Goal: Task Accomplishment & Management: Complete application form

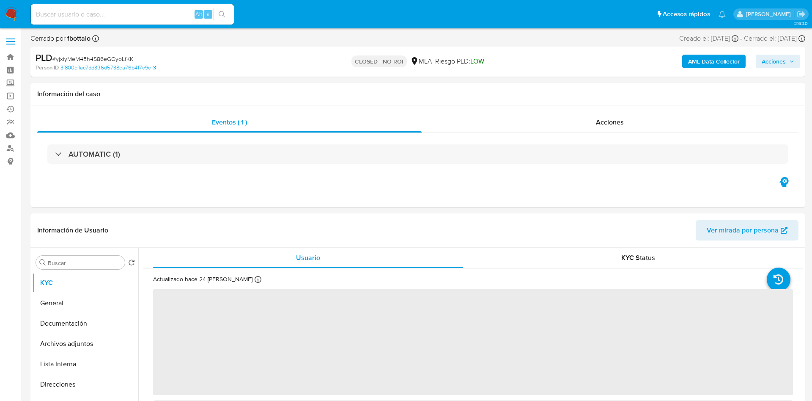
select select "10"
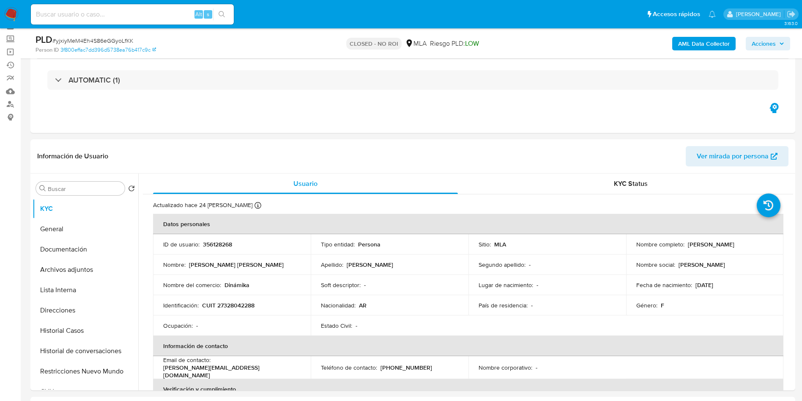
scroll to position [63, 0]
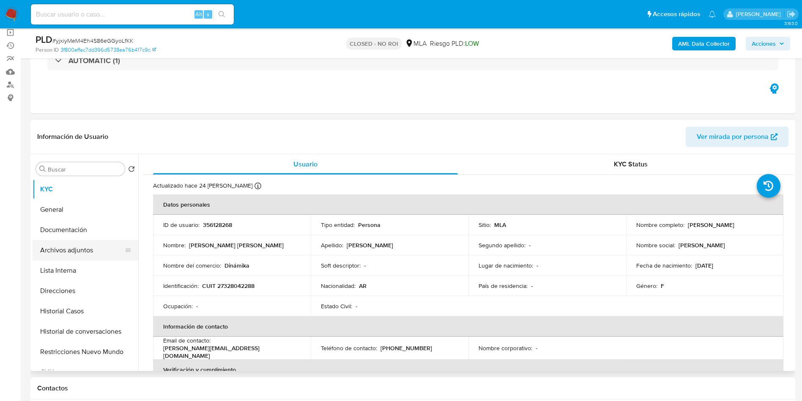
click at [45, 262] on button "Lista Interna" at bounding box center [86, 270] width 106 height 20
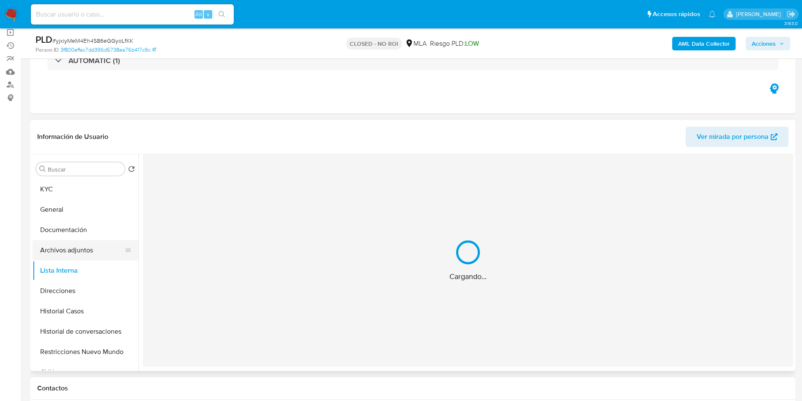
click at [75, 247] on button "Archivos adjuntos" at bounding box center [82, 250] width 99 height 20
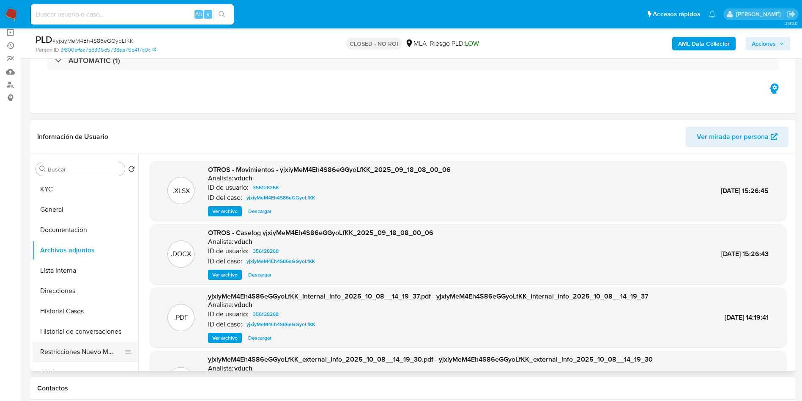
click at [122, 353] on button "Restricciones Nuevo Mundo" at bounding box center [82, 351] width 99 height 20
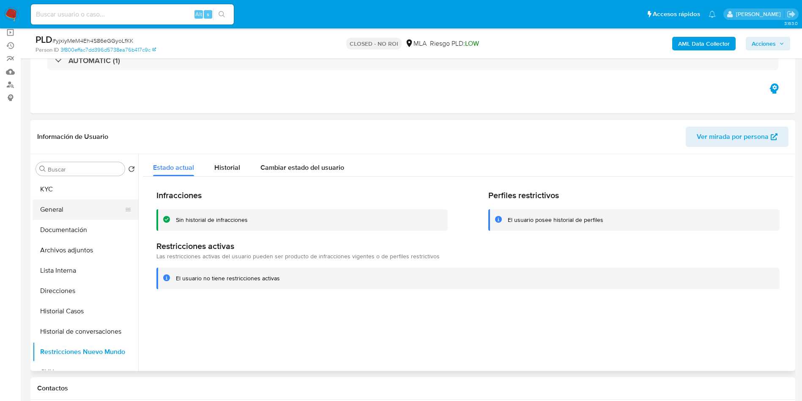
click at [43, 206] on button "General" at bounding box center [82, 209] width 99 height 20
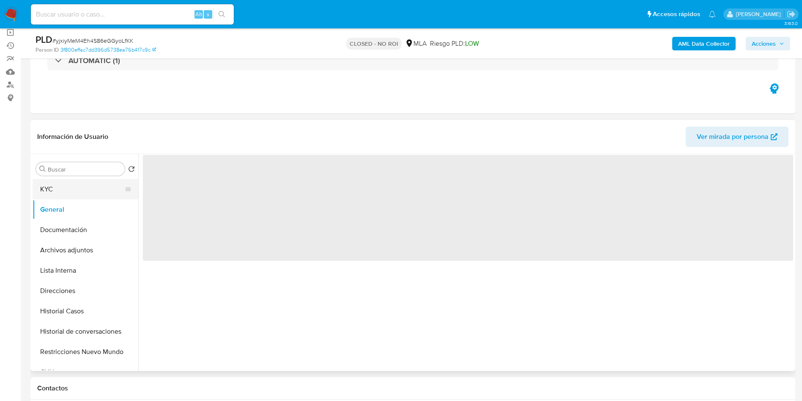
click at [49, 189] on button "KYC" at bounding box center [82, 189] width 99 height 20
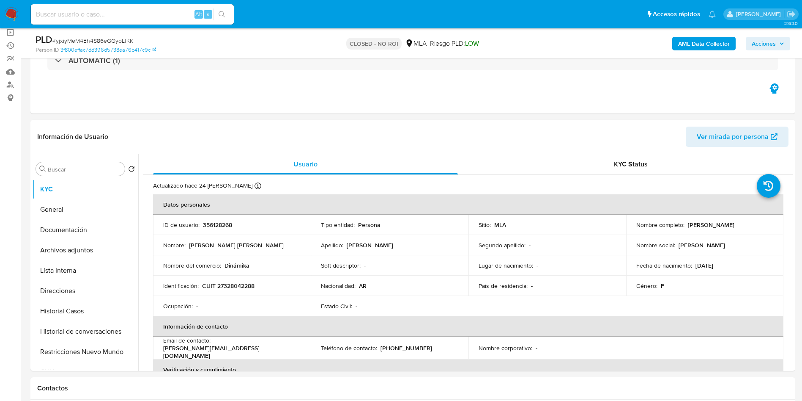
click at [132, 8] on div "Alt s" at bounding box center [132, 14] width 203 height 20
click at [134, 14] on input at bounding box center [132, 14] width 203 height 11
paste input "529319916"
type input "529319916"
click at [223, 12] on icon "search-icon" at bounding box center [222, 14] width 7 height 7
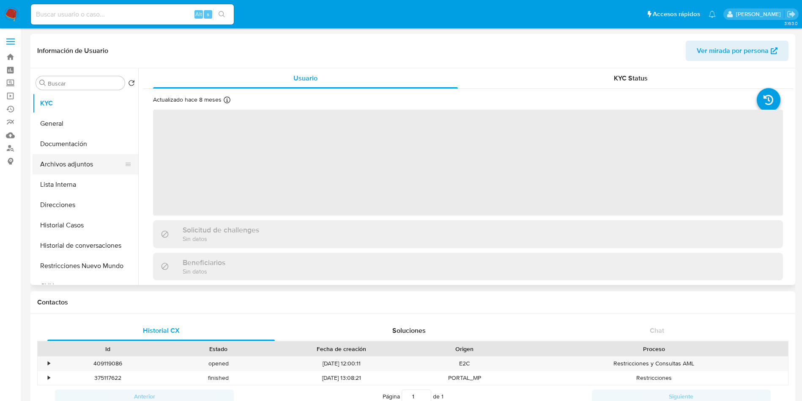
select select "10"
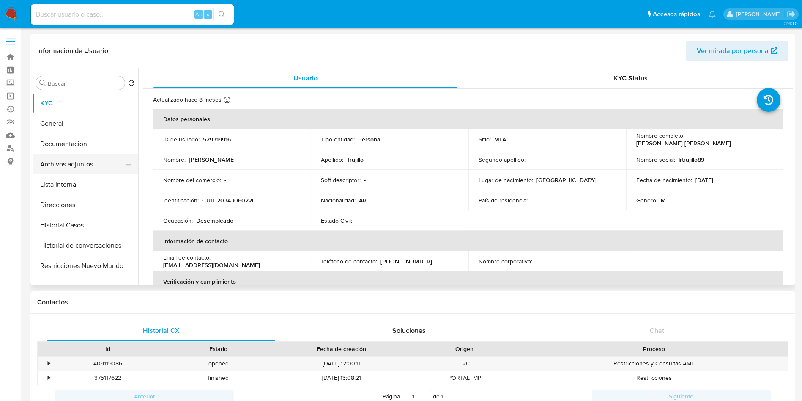
click at [79, 159] on button "Archivos adjuntos" at bounding box center [82, 164] width 99 height 20
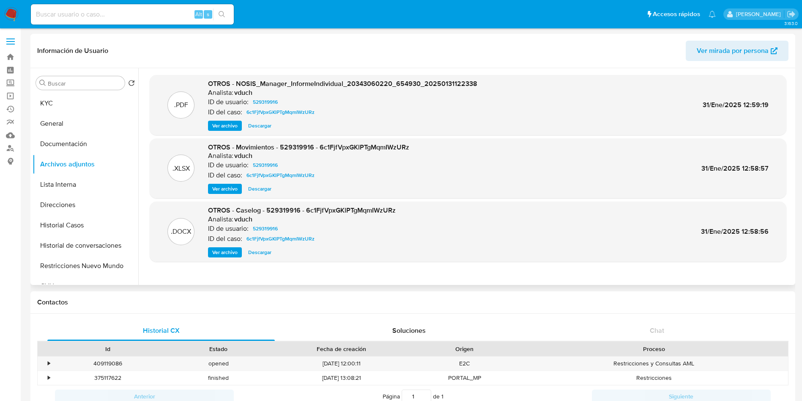
click at [228, 250] on span "Ver archivo" at bounding box center [224, 252] width 25 height 8
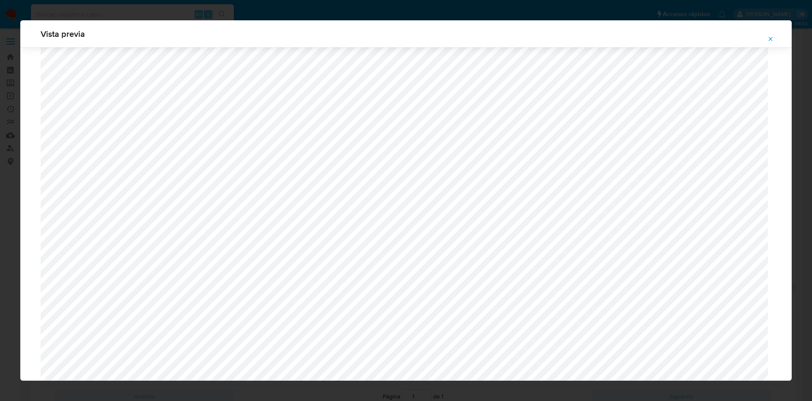
scroll to position [300, 0]
click at [765, 38] on button "Attachment preview" at bounding box center [770, 39] width 19 height 14
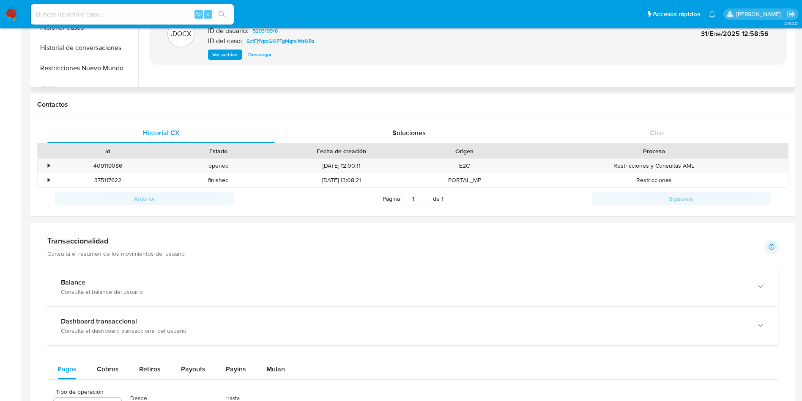
scroll to position [63, 0]
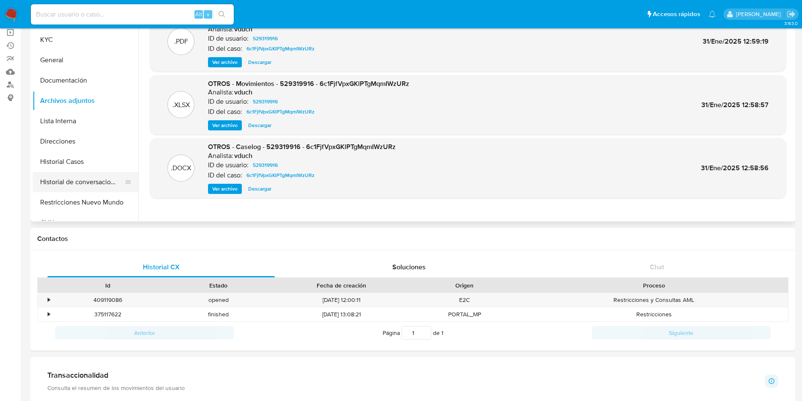
click at [104, 186] on button "Historial de conversaciones" at bounding box center [82, 182] width 99 height 20
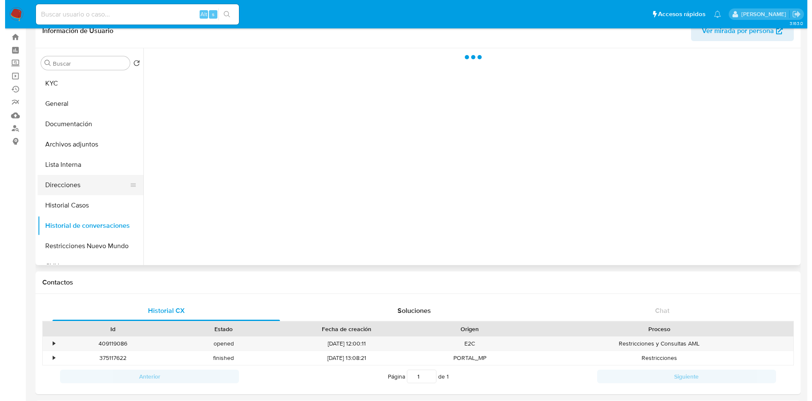
scroll to position [0, 0]
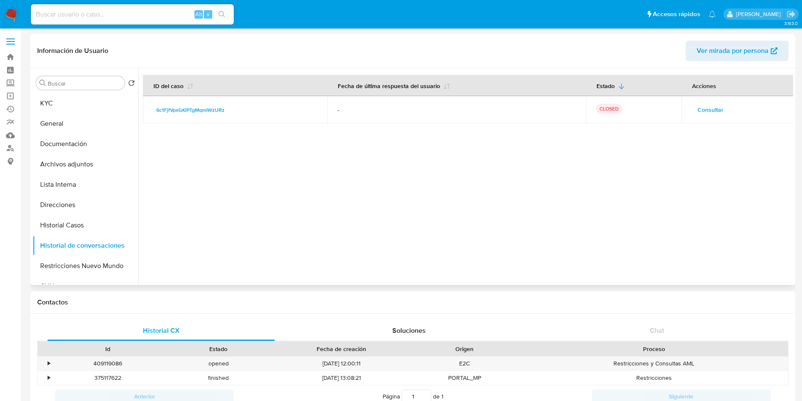
click at [709, 104] on span "Consultar" at bounding box center [711, 110] width 26 height 12
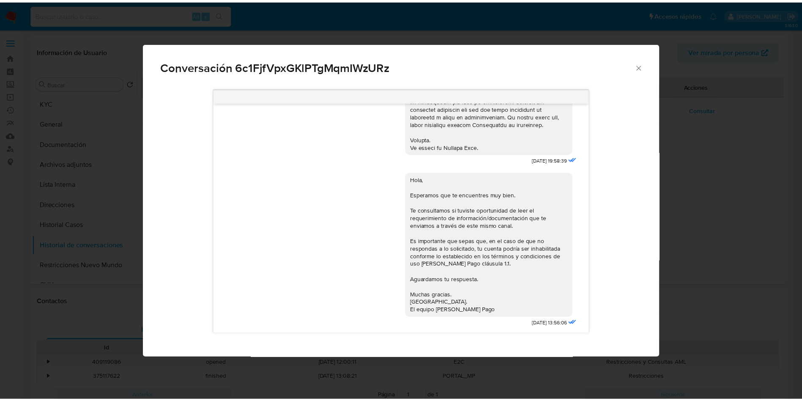
scroll to position [63, 0]
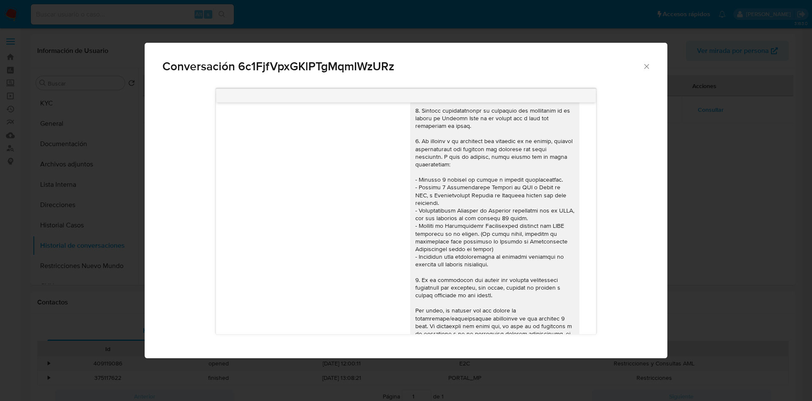
click at [645, 65] on icon "Cerrar" at bounding box center [646, 66] width 5 height 5
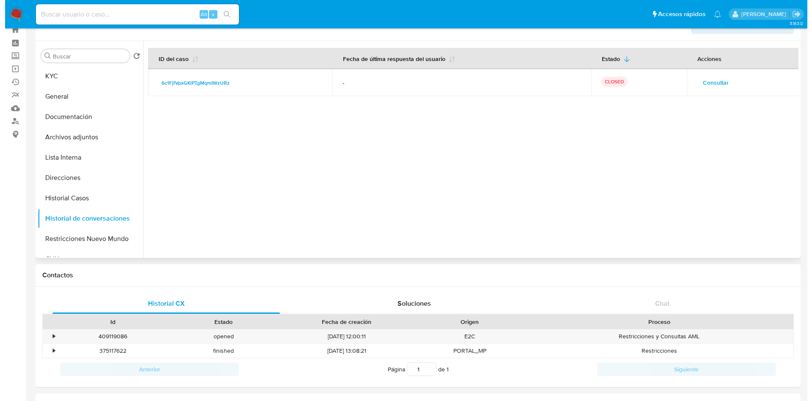
scroll to position [0, 0]
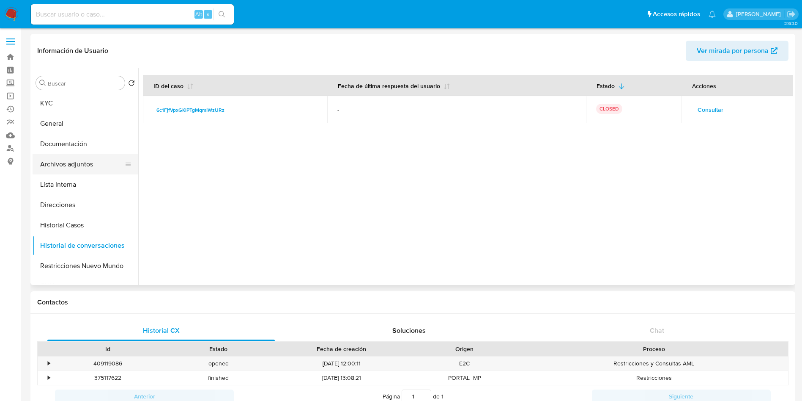
drag, startPoint x: 93, startPoint y: 165, endPoint x: 111, endPoint y: 159, distance: 18.7
click at [93, 165] on button "Archivos adjuntos" at bounding box center [82, 164] width 99 height 20
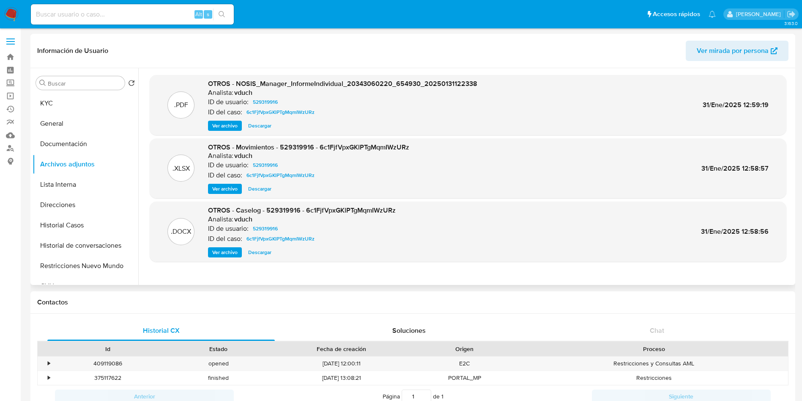
click at [226, 252] on span "Ver archivo" at bounding box center [224, 252] width 25 height 8
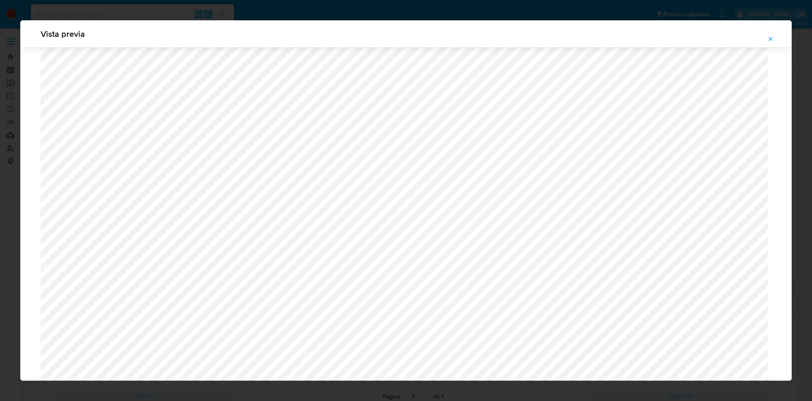
scroll to position [681, 0]
click at [760, 39] on div "Vista previa" at bounding box center [405, 33] width 771 height 27
click at [765, 38] on button "Attachment preview" at bounding box center [770, 39] width 19 height 14
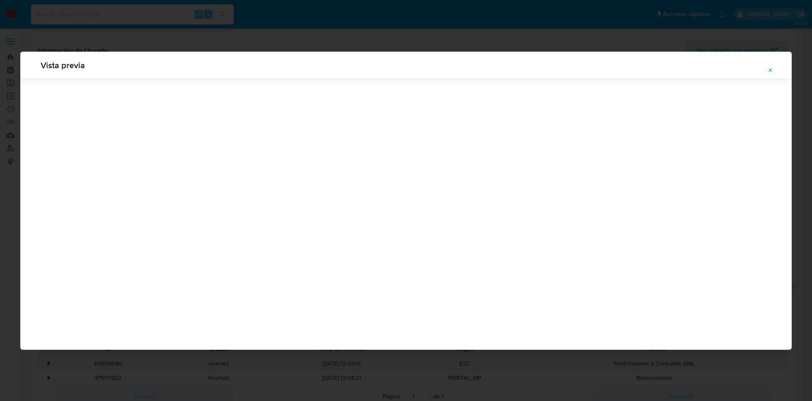
scroll to position [0, 0]
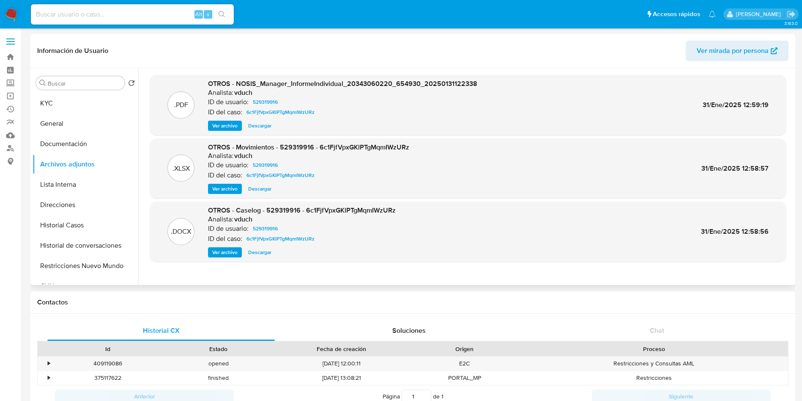
click at [224, 250] on span "Ver archivo" at bounding box center [224, 252] width 25 height 8
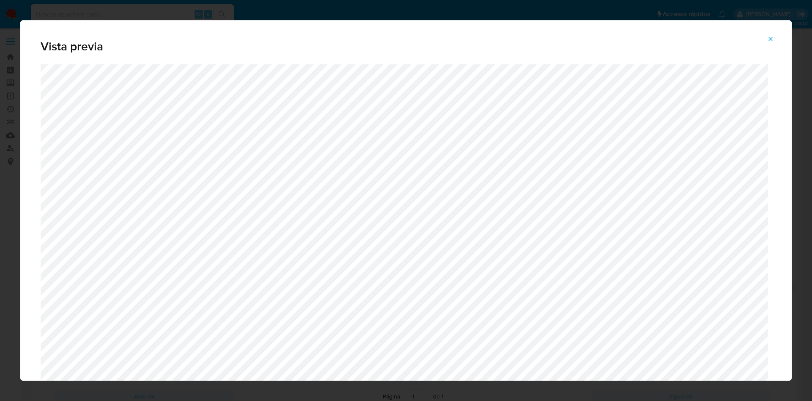
click at [779, 39] on button "Attachment preview" at bounding box center [770, 39] width 19 height 14
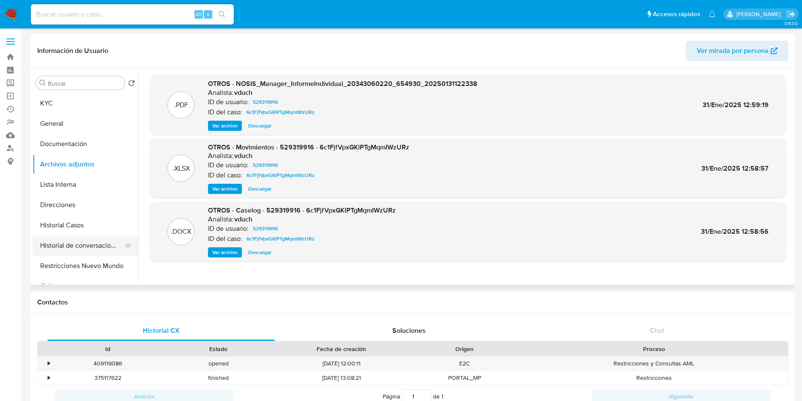
click at [84, 240] on button "Historial de conversaciones" at bounding box center [82, 245] width 99 height 20
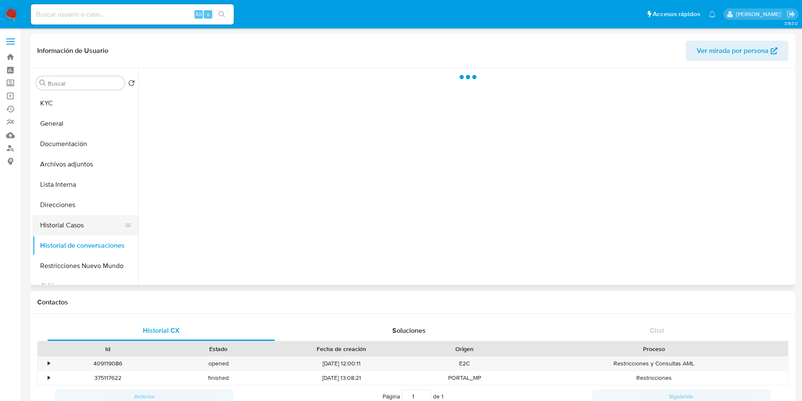
click at [82, 227] on button "Historial Casos" at bounding box center [82, 225] width 99 height 20
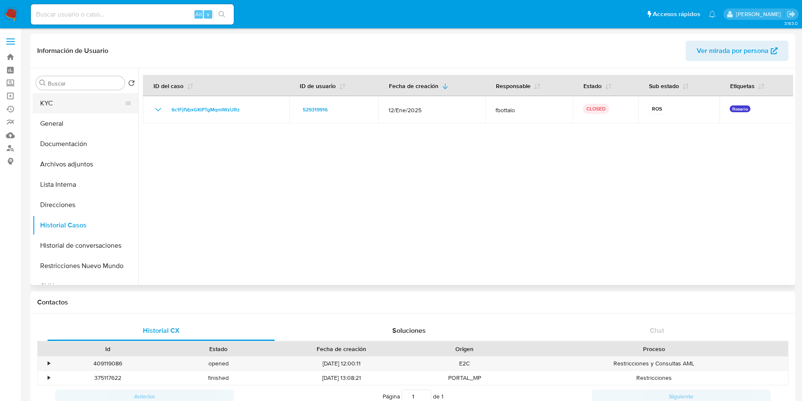
click at [66, 106] on button "KYC" at bounding box center [82, 103] width 99 height 20
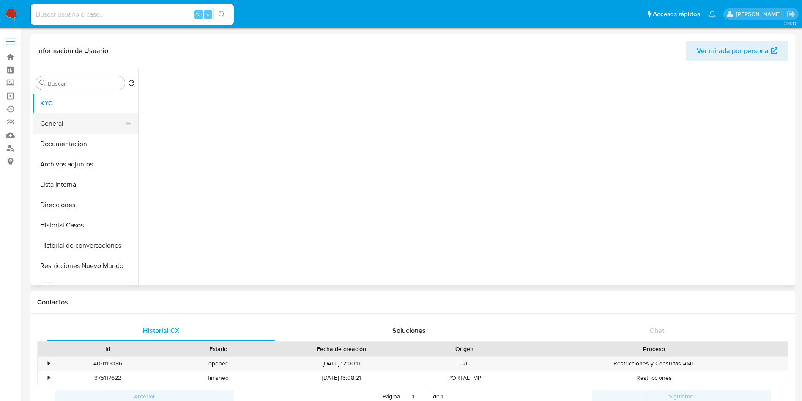
click at [67, 117] on button "General" at bounding box center [82, 123] width 99 height 20
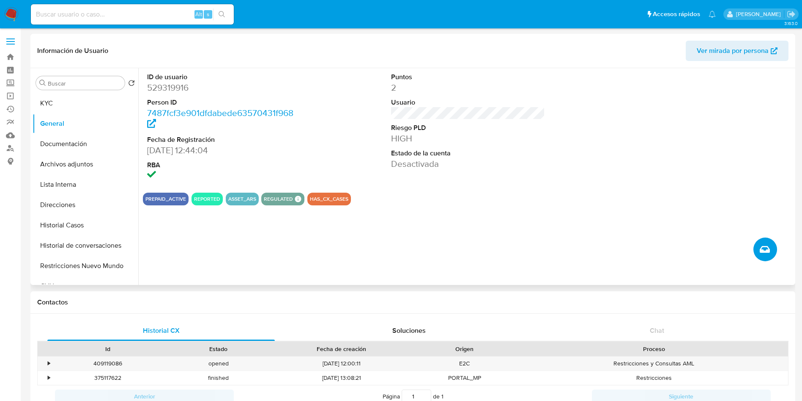
click at [762, 246] on icon "Crear caso manual" at bounding box center [765, 249] width 10 height 10
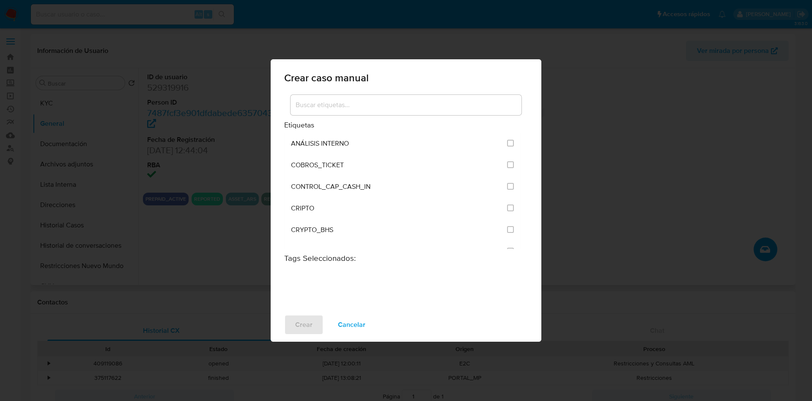
click at [320, 102] on input at bounding box center [406, 104] width 231 height 11
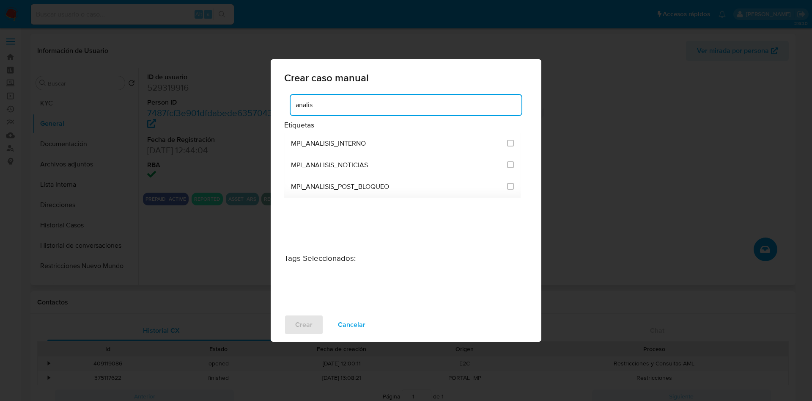
click at [367, 105] on input "analis" at bounding box center [406, 104] width 231 height 11
drag, startPoint x: 367, startPoint y: 105, endPoint x: 251, endPoint y: 93, distance: 116.5
click at [251, 93] on div "Crear caso manual analis Etiquetas MPI_ANALISIS_INTERNO MPI_ANALISIS_NOTICIAS M…" at bounding box center [406, 200] width 812 height 401
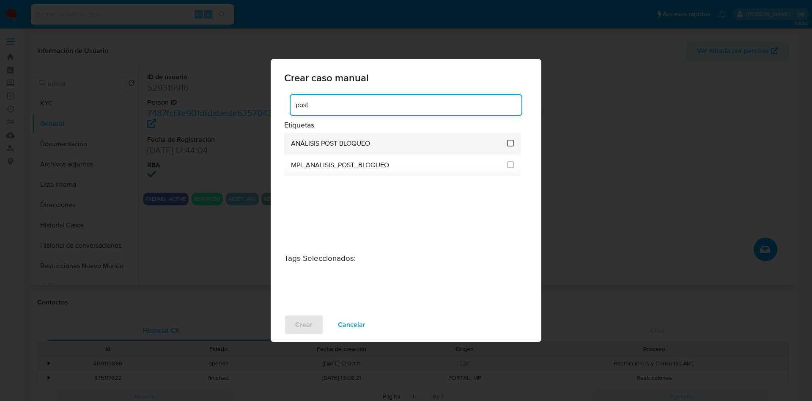
type input "post"
click at [507, 145] on input "3249" at bounding box center [510, 143] width 7 height 7
checkbox input "true"
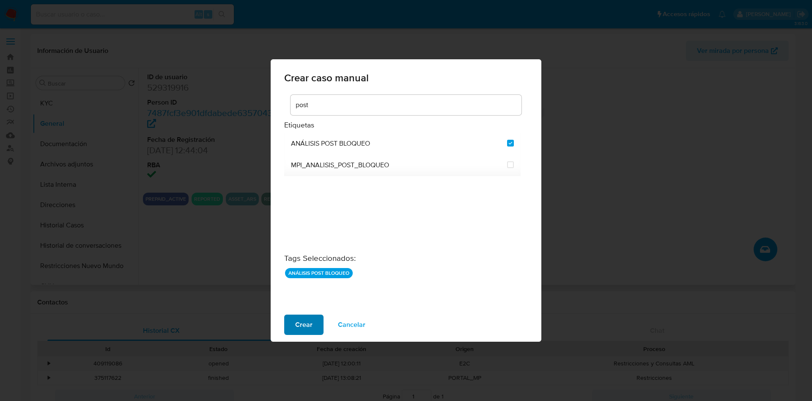
click at [297, 324] on span "Crear" at bounding box center [303, 324] width 17 height 19
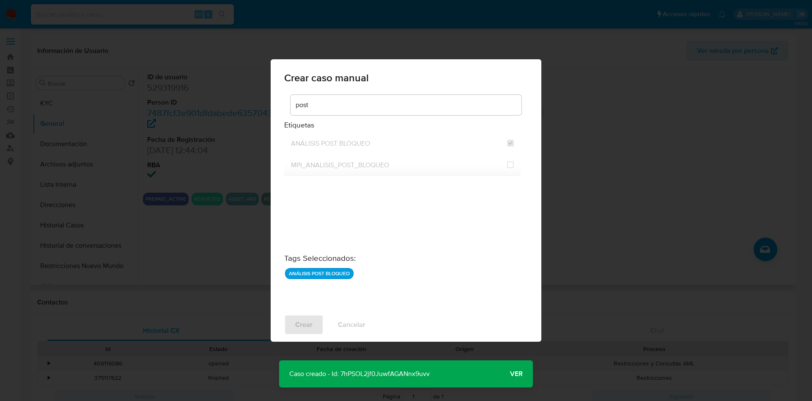
click at [504, 370] on button "Ver" at bounding box center [516, 373] width 33 height 20
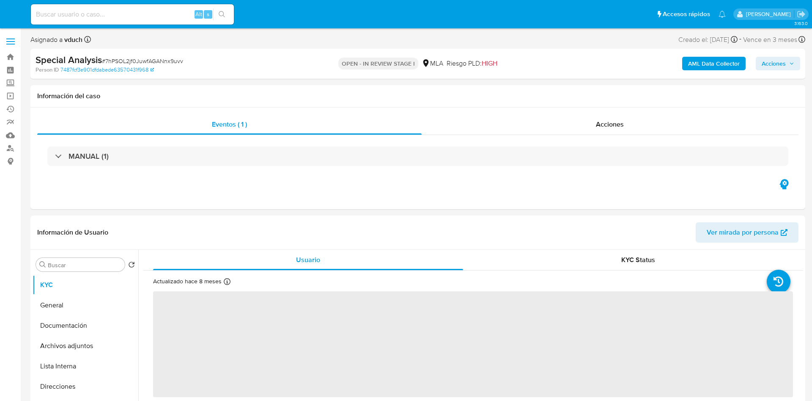
select select "10"
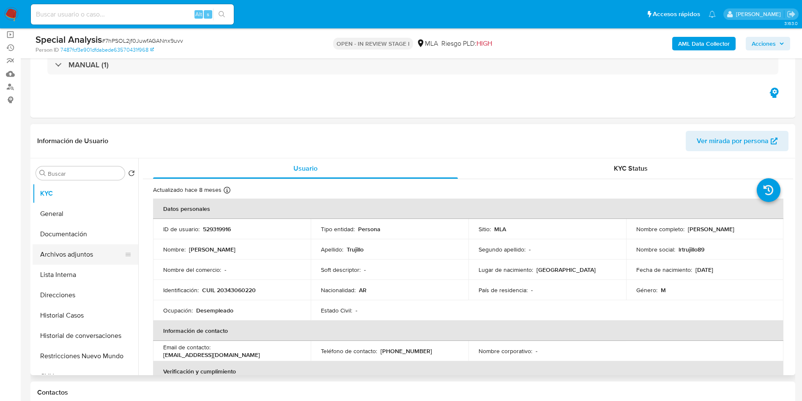
scroll to position [63, 0]
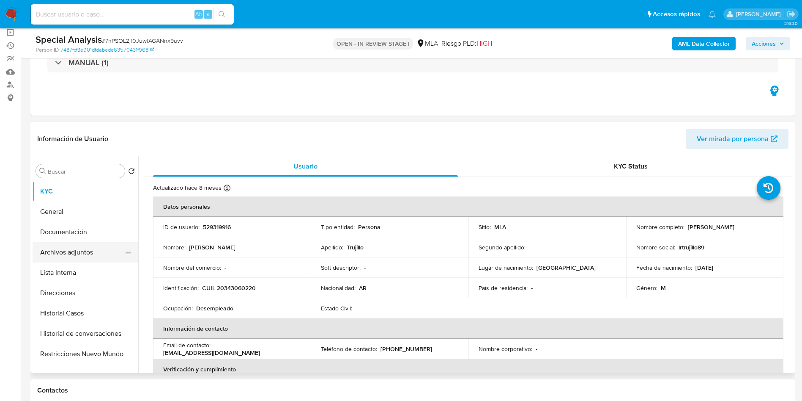
click at [77, 259] on button "Archivos adjuntos" at bounding box center [82, 252] width 99 height 20
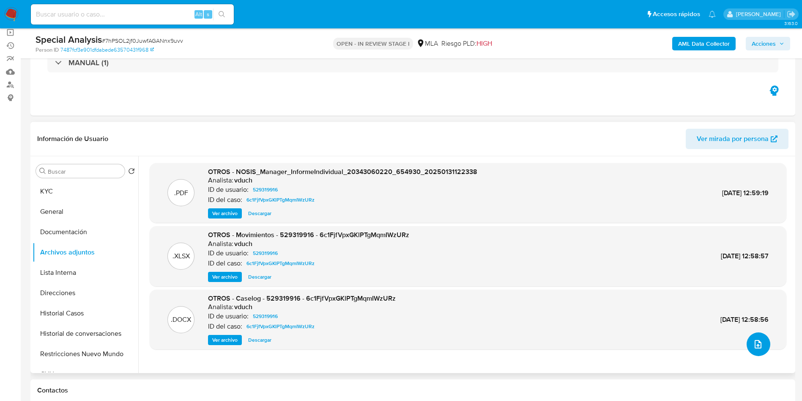
click at [760, 345] on button "upload-file" at bounding box center [759, 344] width 24 height 24
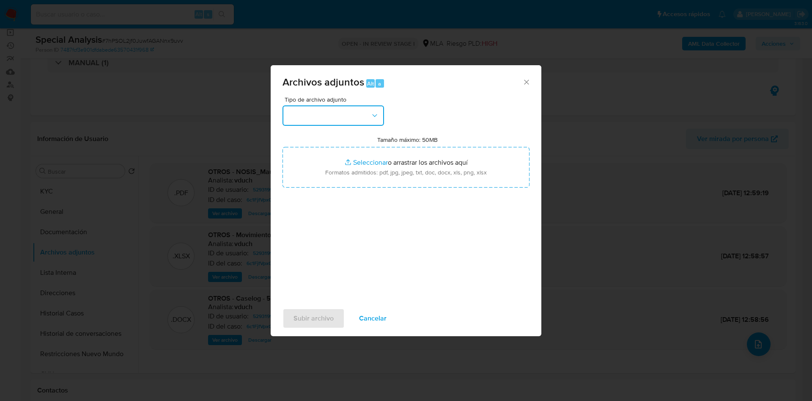
click at [371, 119] on icon "button" at bounding box center [374, 115] width 8 height 8
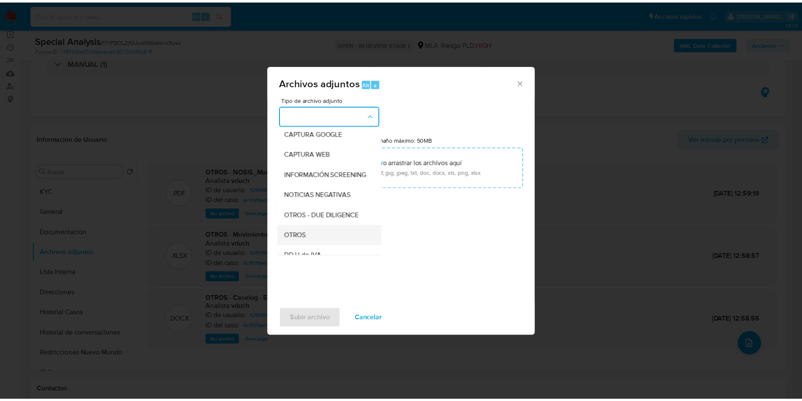
scroll to position [127, 0]
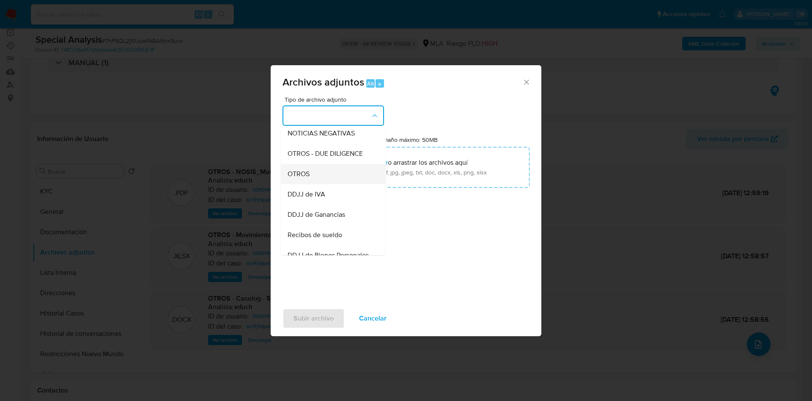
click at [324, 176] on div "OTROS" at bounding box center [331, 174] width 86 height 20
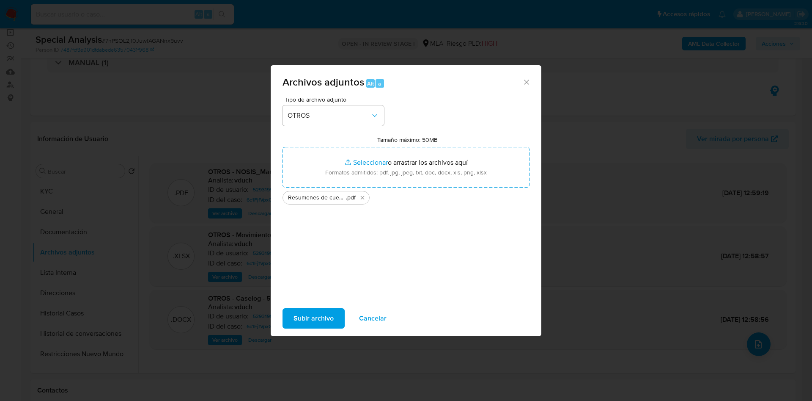
click at [316, 319] on span "Subir archivo" at bounding box center [314, 318] width 40 height 19
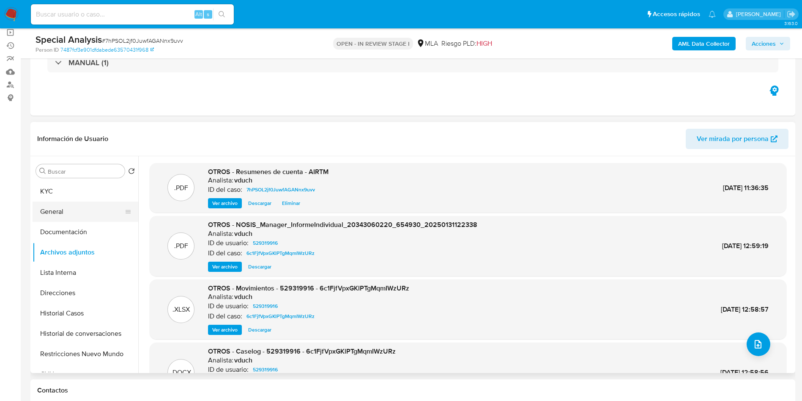
click at [54, 213] on button "General" at bounding box center [82, 211] width 99 height 20
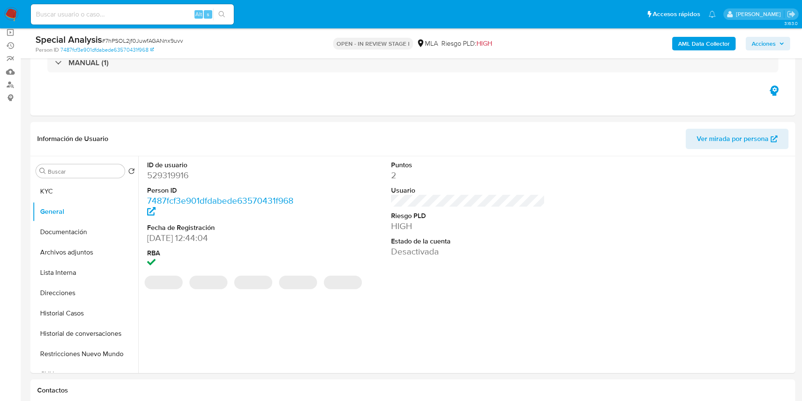
click at [170, 176] on dd "529319916" at bounding box center [224, 175] width 154 height 12
copy dd "529319916"
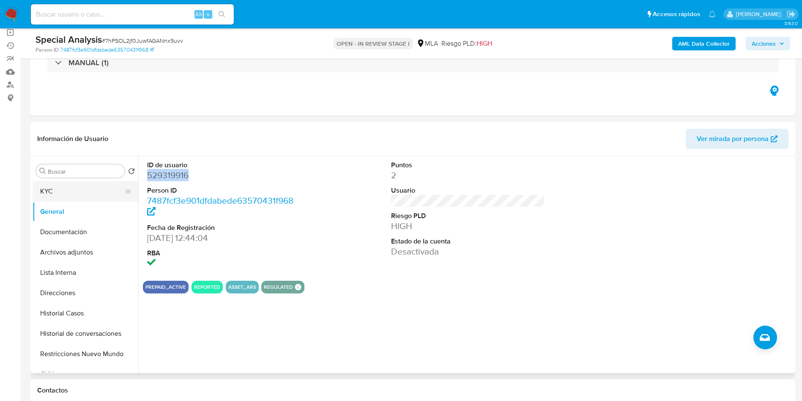
click at [101, 183] on button "KYC" at bounding box center [82, 191] width 99 height 20
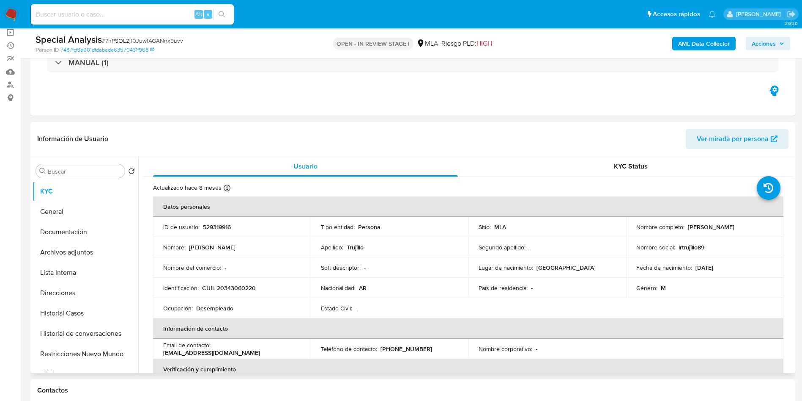
drag, startPoint x: 684, startPoint y: 225, endPoint x: 757, endPoint y: 222, distance: 73.2
click at [757, 223] on div "Nombre completo : Lucas Ramon Trujillo" at bounding box center [705, 227] width 137 height 8
copy div "Lucas Ramon Trujillo"
click at [296, 322] on th "Información de contacto" at bounding box center [468, 328] width 631 height 20
click at [220, 288] on p "CUIL 20343060220" at bounding box center [229, 288] width 54 height 8
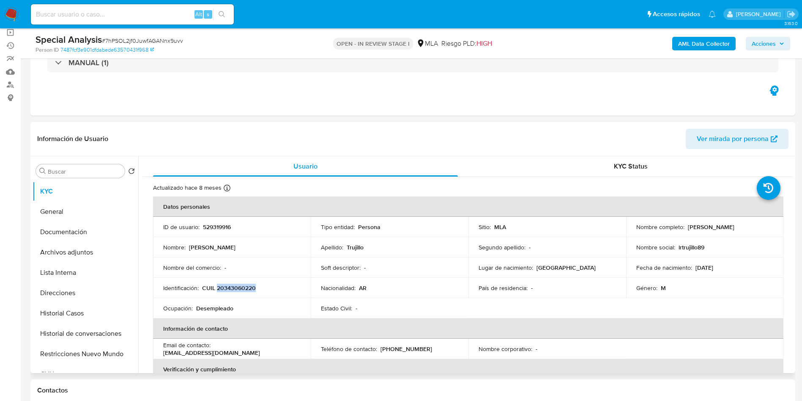
click at [220, 288] on p "CUIL 20343060220" at bounding box center [229, 288] width 54 height 8
copy p "20343060220"
click at [336, 325] on th "Información de contacto" at bounding box center [468, 328] width 631 height 20
click at [240, 286] on p "CUIL 20343060220" at bounding box center [229, 288] width 54 height 8
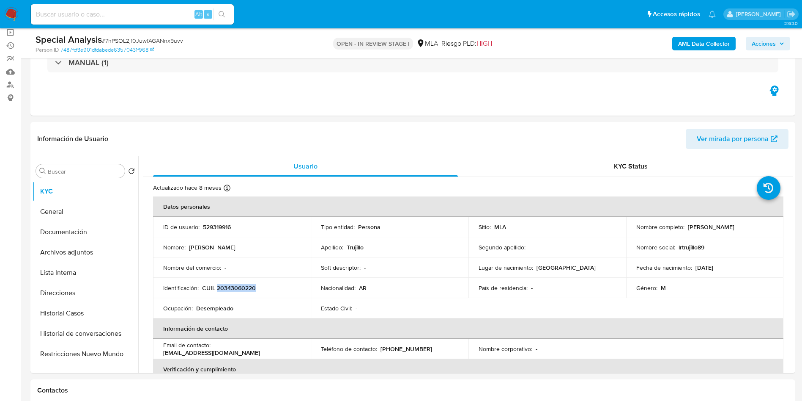
copy p "20343060220"
click at [766, 40] on span "Acciones" at bounding box center [764, 44] width 24 height 14
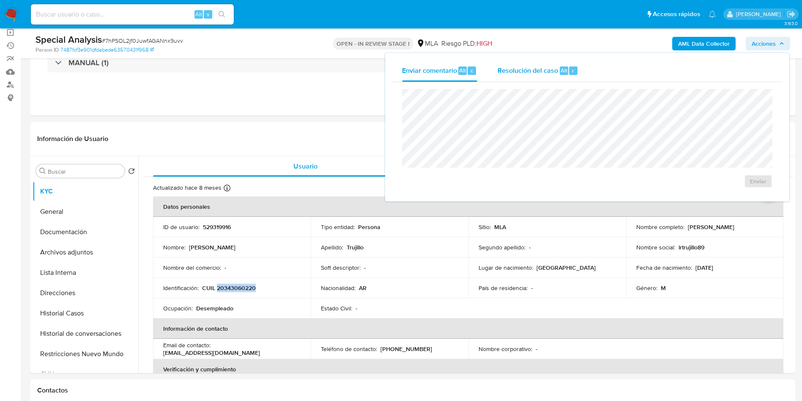
click at [543, 63] on div "Resolución del caso Alt r" at bounding box center [538, 71] width 81 height 22
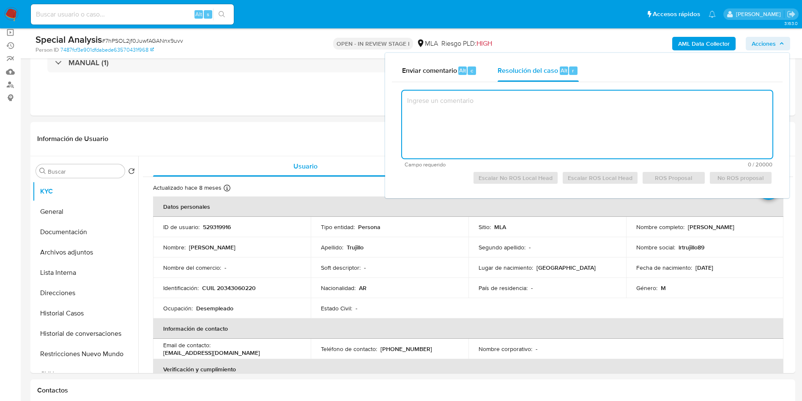
click at [538, 108] on textarea at bounding box center [587, 125] width 370 height 68
paste textarea "Usuario "529319916", Lucas Ramon Trujillo - 20343060220. No posee una actividad…"
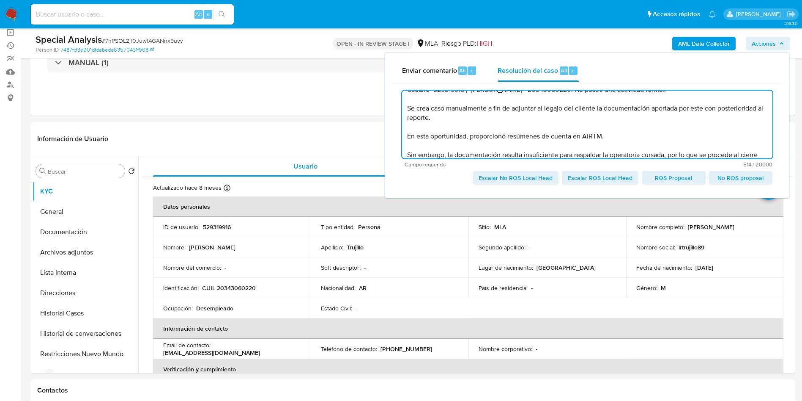
scroll to position [0, 0]
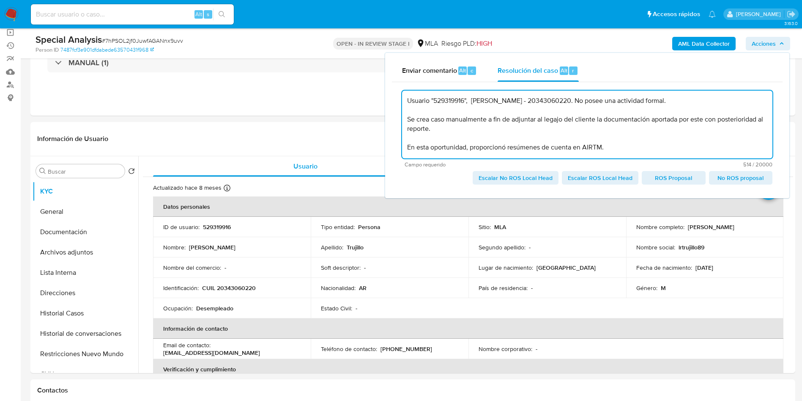
click at [517, 181] on span "Escalar No ROS Local Head" at bounding box center [516, 178] width 74 height 12
type textarea "Usuario "529319916", Lucas Ramon Trujillo - 20343060220. No posee una actividad…"
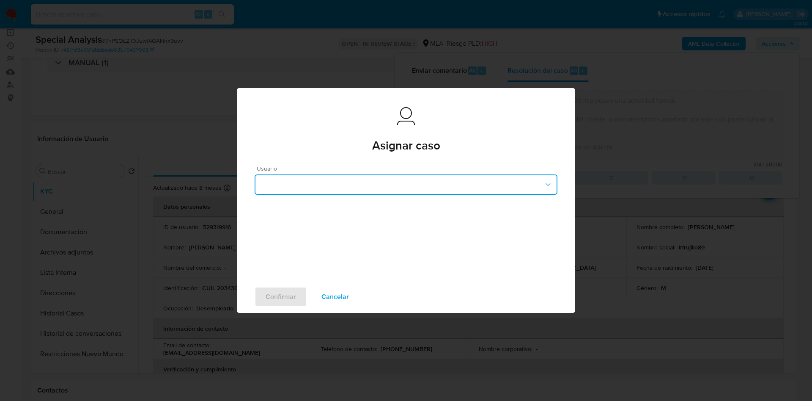
click at [306, 181] on button "button" at bounding box center [406, 184] width 303 height 20
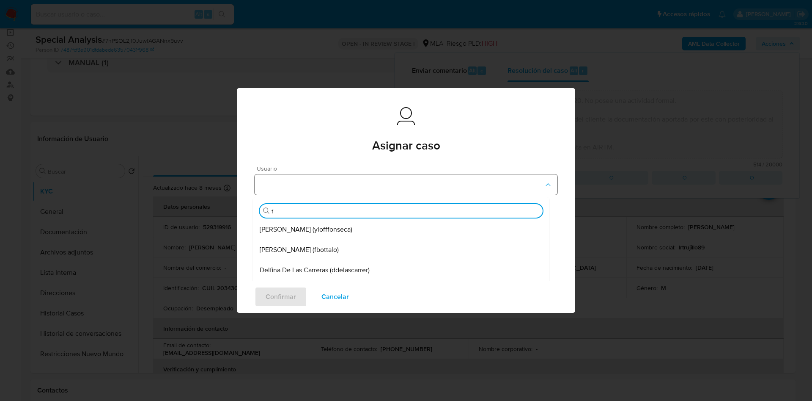
type input "fa"
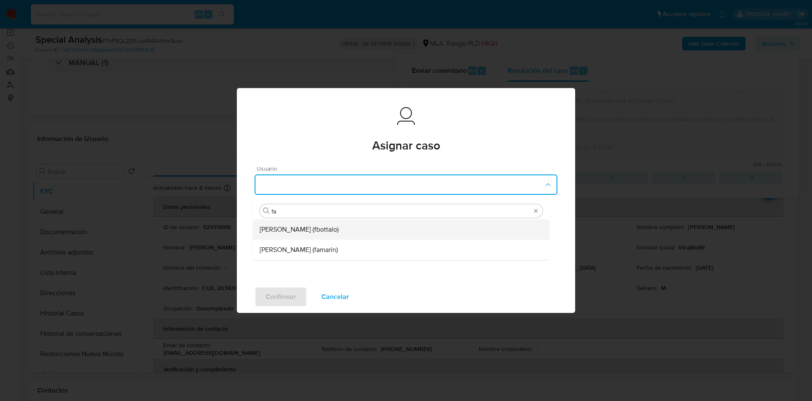
click at [308, 226] on span "Fabricio Bottalo (fbottalo)" at bounding box center [299, 229] width 79 height 8
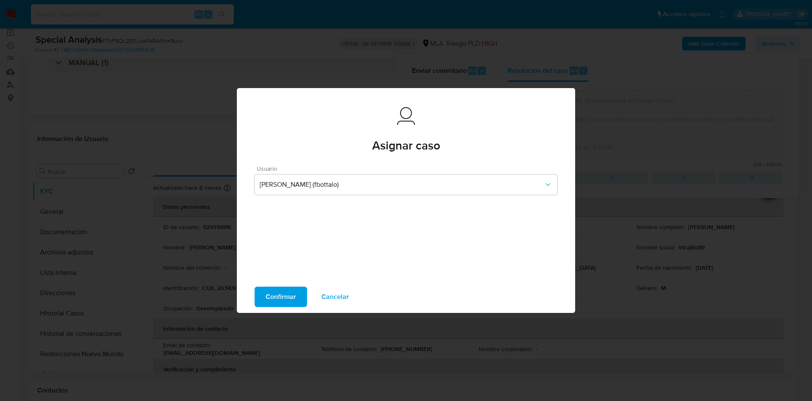
click at [281, 291] on span "Confirmar" at bounding box center [281, 296] width 30 height 19
type textarea "Usuario "529319916", Lucas Ramon Trujillo - 20343060220. No posee una actividad…"
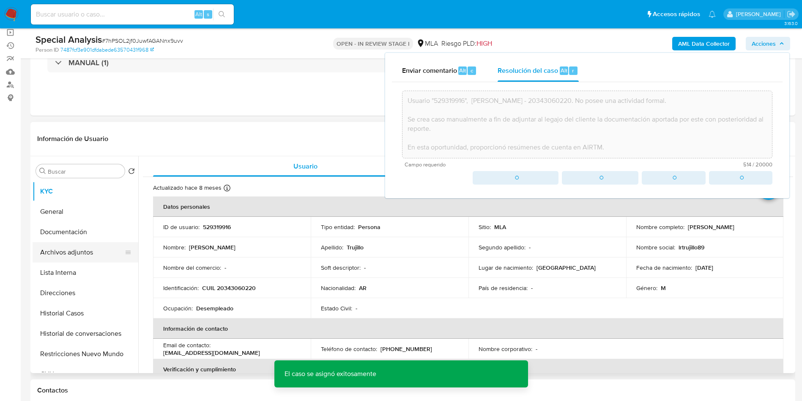
click at [107, 261] on ul "KYC General Documentación Archivos adjuntos Lista Interna Direcciones Historial…" at bounding box center [86, 276] width 106 height 191
drag, startPoint x: 109, startPoint y: 260, endPoint x: 136, endPoint y: 256, distance: 26.9
click at [110, 259] on button "Archivos adjuntos" at bounding box center [86, 252] width 106 height 20
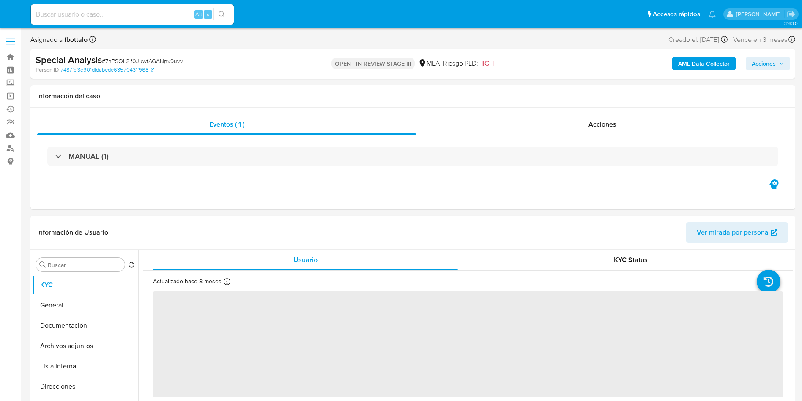
select select "10"
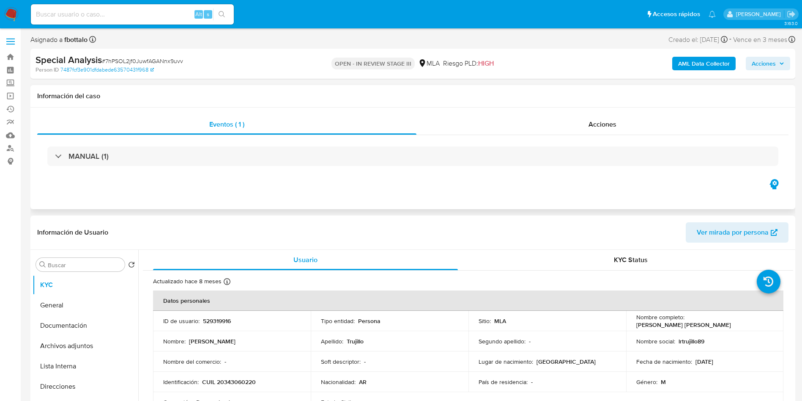
click at [640, 136] on div "MANUAL (1)" at bounding box center [413, 156] width 752 height 42
click at [593, 129] on div "Acciones" at bounding box center [603, 124] width 372 height 20
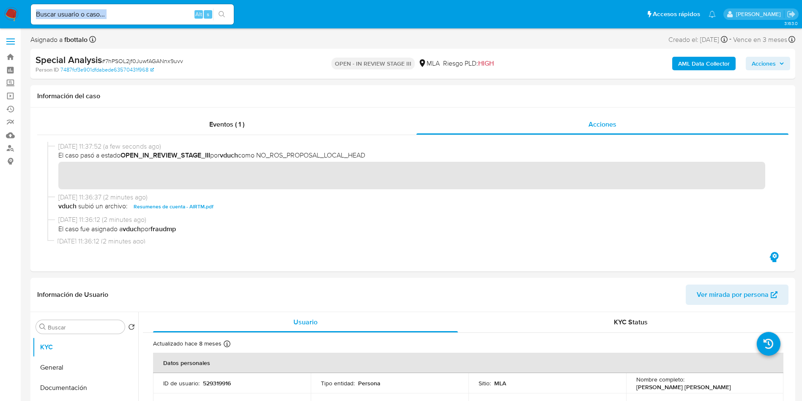
click at [128, 19] on div "Alt s" at bounding box center [132, 14] width 203 height 20
click at [129, 17] on input at bounding box center [132, 14] width 203 height 11
paste input "17055959"
type input "17055959"
click at [220, 16] on icon "search-icon" at bounding box center [222, 14] width 7 height 7
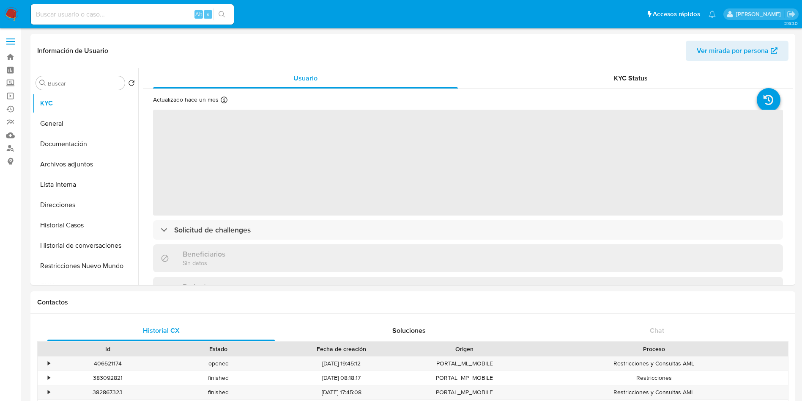
select select "10"
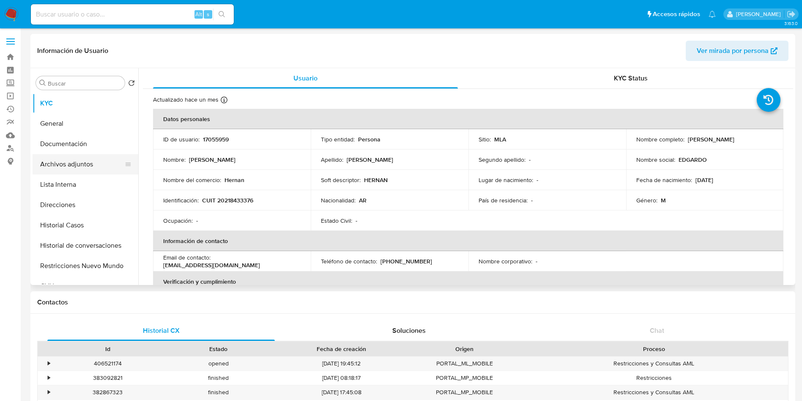
click at [88, 167] on button "Archivos adjuntos" at bounding box center [82, 164] width 99 height 20
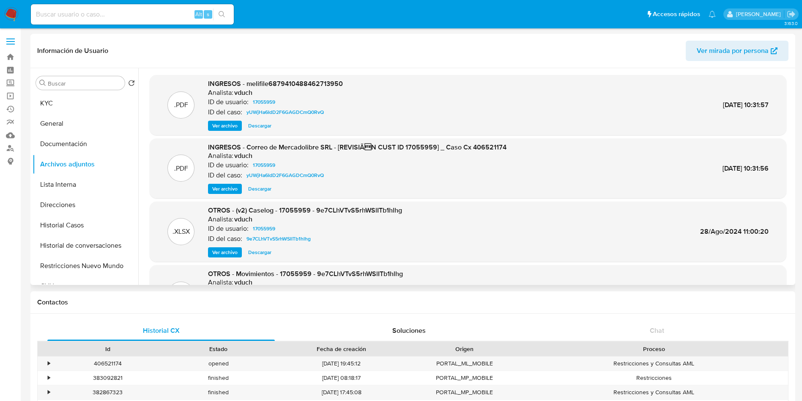
click at [225, 130] on span "Ver archivo" at bounding box center [224, 125] width 25 height 8
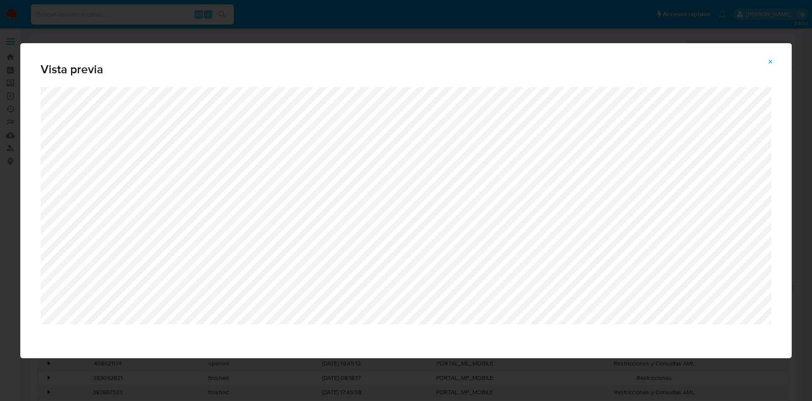
click at [770, 59] on icon "Attachment preview" at bounding box center [770, 61] width 7 height 7
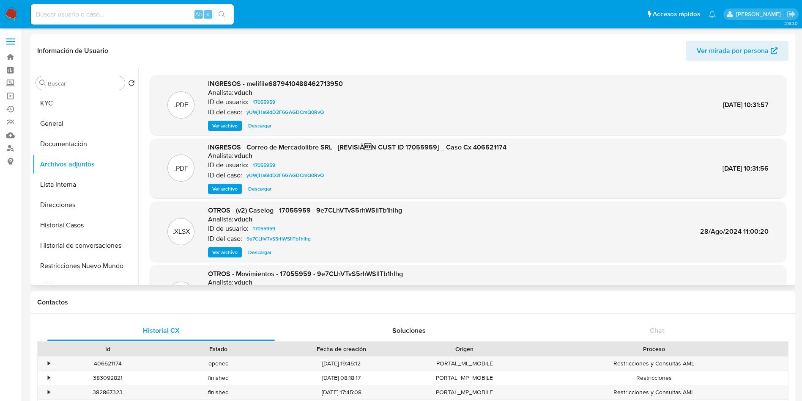
click at [232, 248] on span "Ver archivo" at bounding box center [224, 252] width 25 height 8
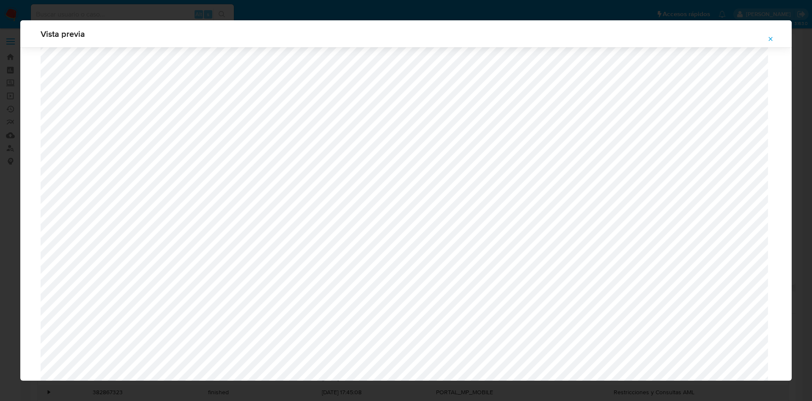
scroll to position [173, 0]
click at [770, 42] on span "Attachment preview" at bounding box center [770, 39] width 7 height 12
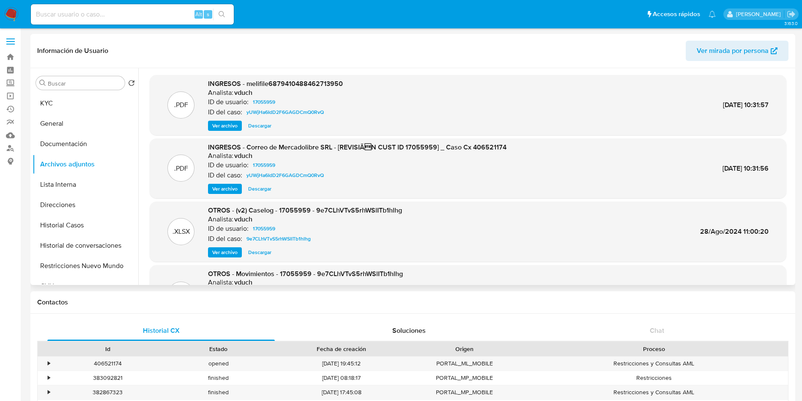
click at [217, 245] on div "OTROS - (v2) Caselog - 17055959 - 9e7CLhVTvS5rhWSlITb1hlhg Analista: vduch ID d…" at bounding box center [305, 232] width 194 height 52
click at [218, 251] on span "Ver archivo" at bounding box center [224, 252] width 25 height 8
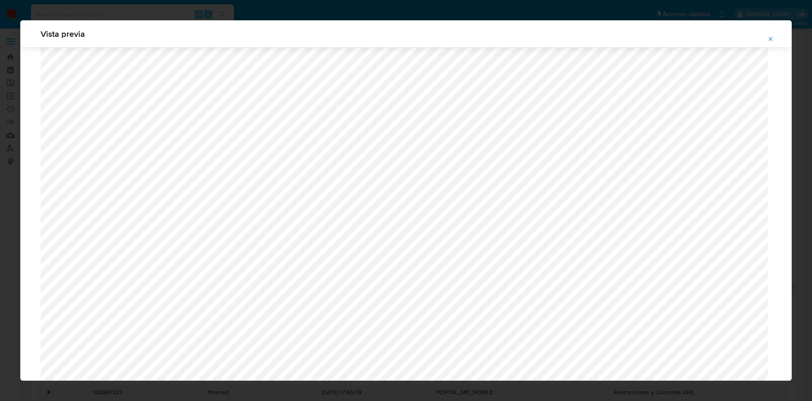
scroll to position [681, 0]
click at [776, 36] on button "Attachment preview" at bounding box center [770, 39] width 19 height 14
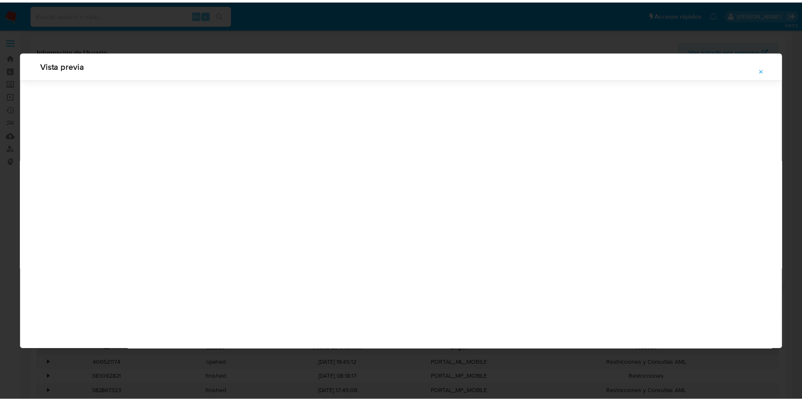
scroll to position [0, 0]
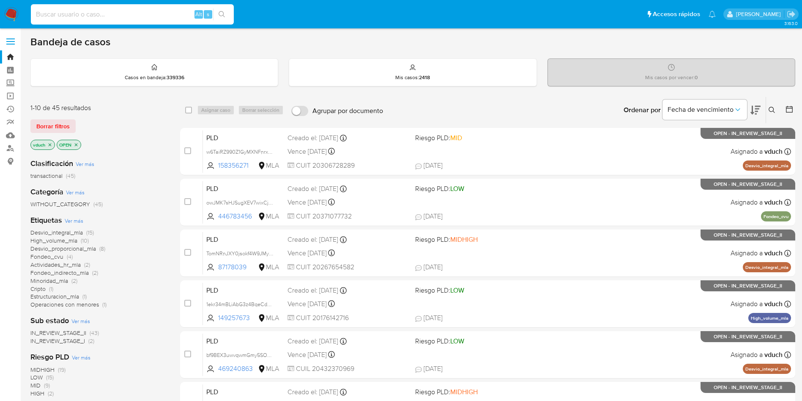
click at [160, 13] on input at bounding box center [132, 14] width 203 height 11
paste input "A3xe2lNaqNcRZbeJsQUQN70z"
type input "A3xe2lNaqNcRZbeJsQUQN70z"
click at [220, 12] on icon "search-icon" at bounding box center [222, 14] width 6 height 6
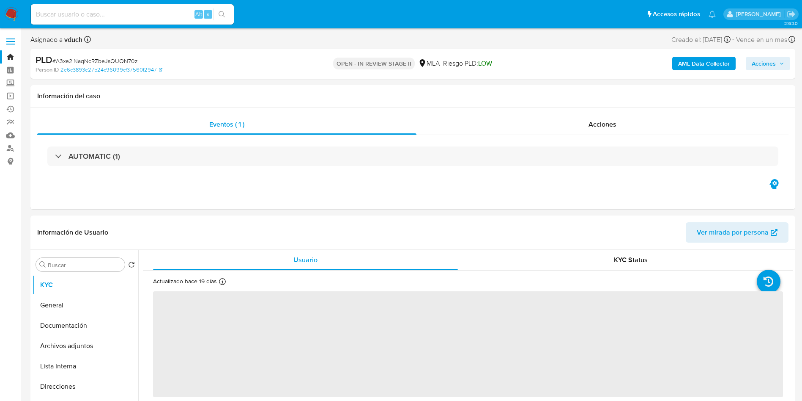
select select "10"
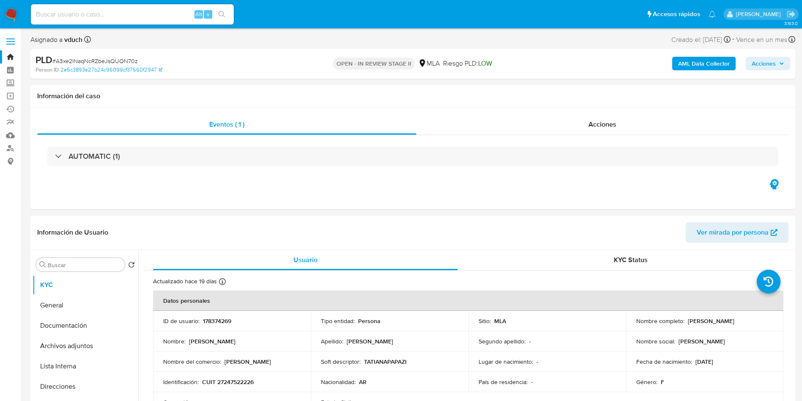
drag, startPoint x: 697, startPoint y: 373, endPoint x: 650, endPoint y: 398, distance: 52.8
click at [697, 374] on td "Género : F" at bounding box center [705, 381] width 158 height 20
click at [427, 107] on div "Eventos ( 1 ) Acciones AUTOMATIC (1)" at bounding box center [412, 158] width 765 height 102
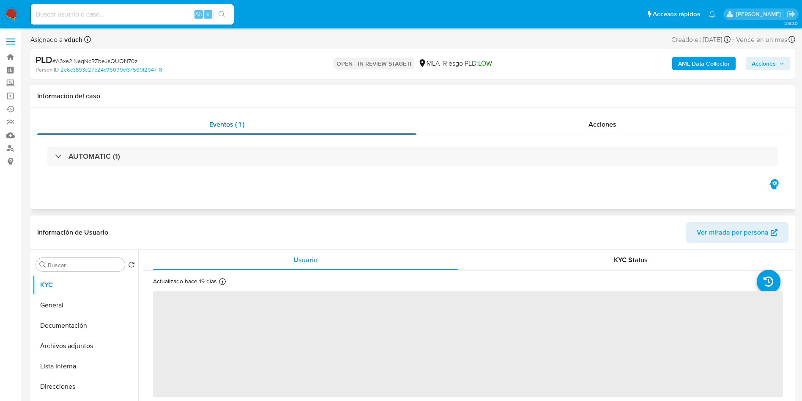
select select "10"
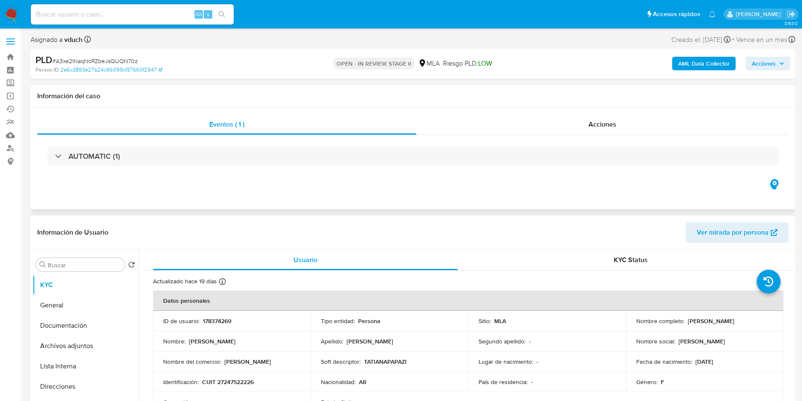
click at [445, 90] on div "Información del caso" at bounding box center [412, 96] width 765 height 22
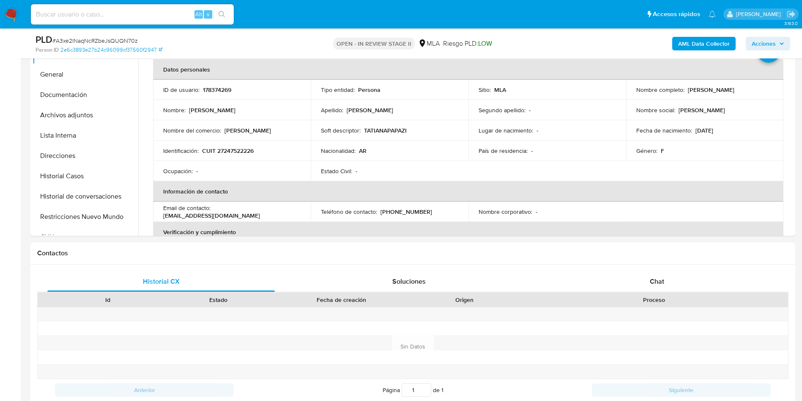
scroll to position [317, 0]
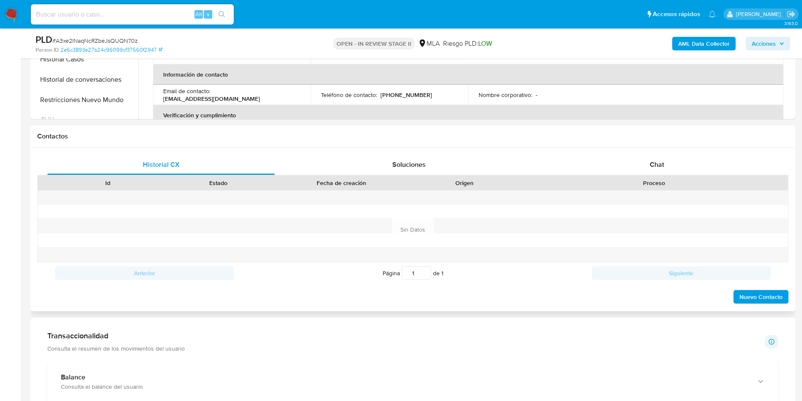
click at [629, 175] on div "Id Estado Fecha de creación Origen Proceso" at bounding box center [413, 182] width 752 height 15
click at [674, 159] on div "Chat" at bounding box center [657, 164] width 228 height 20
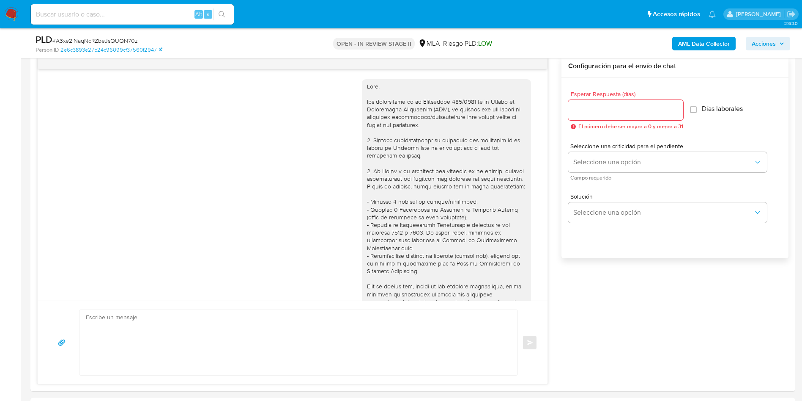
scroll to position [328, 0]
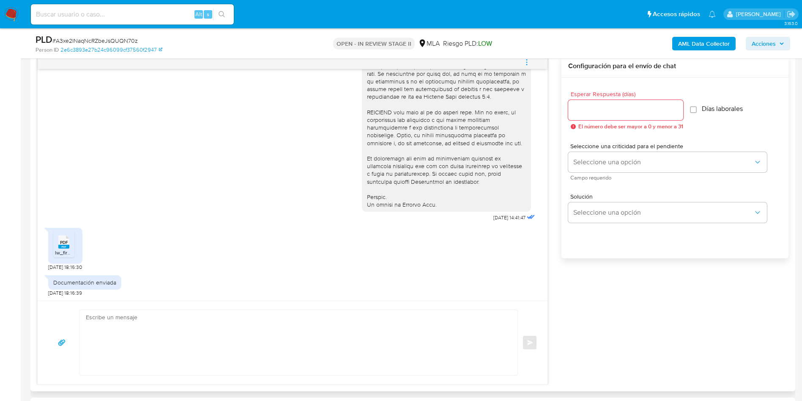
click at [65, 252] on span "lw_firm_3386946.pdf" at bounding box center [79, 252] width 49 height 7
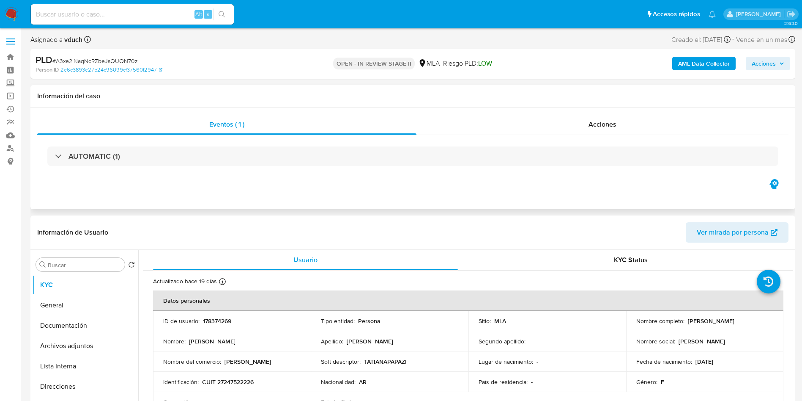
scroll to position [63, 0]
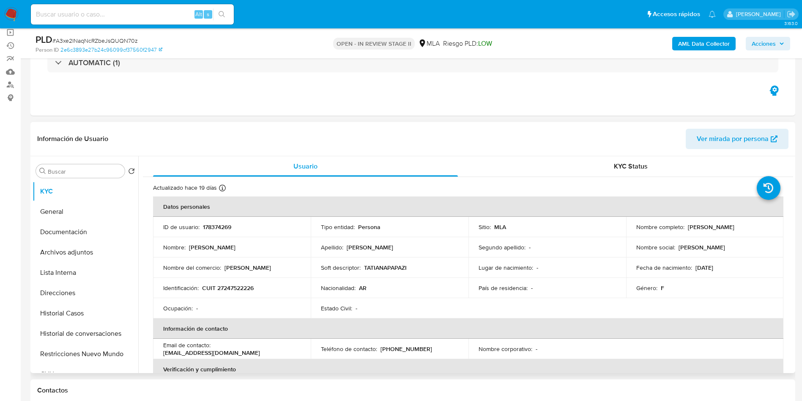
click at [209, 227] on p "178374269" at bounding box center [217, 227] width 28 height 8
copy p "178374269"
click at [112, 252] on button "Archivos adjuntos" at bounding box center [82, 252] width 99 height 20
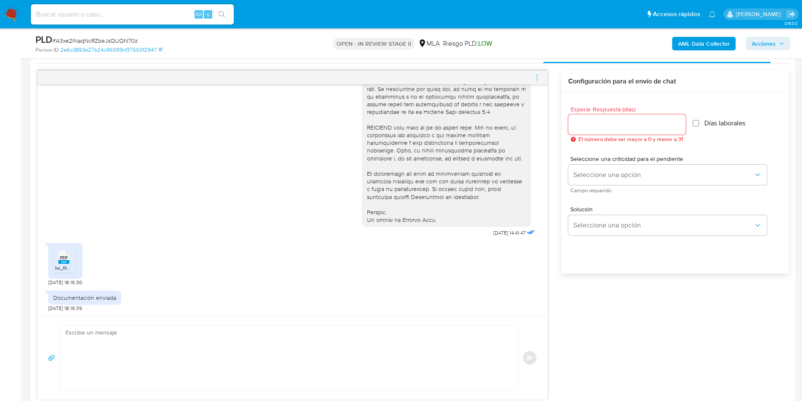
scroll to position [444, 0]
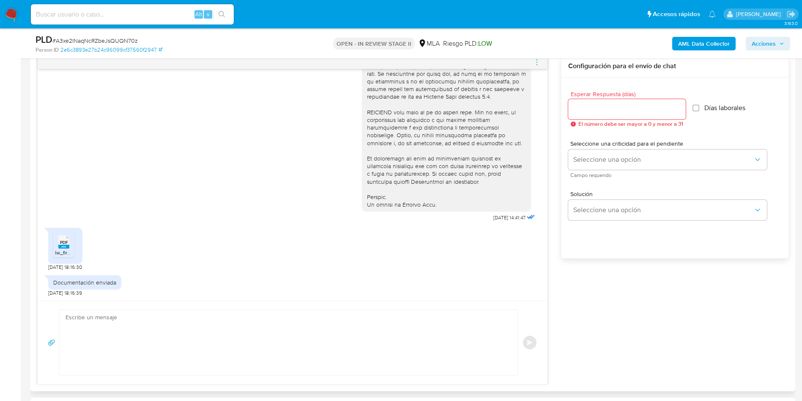
click at [69, 246] on rect at bounding box center [63, 246] width 11 height 4
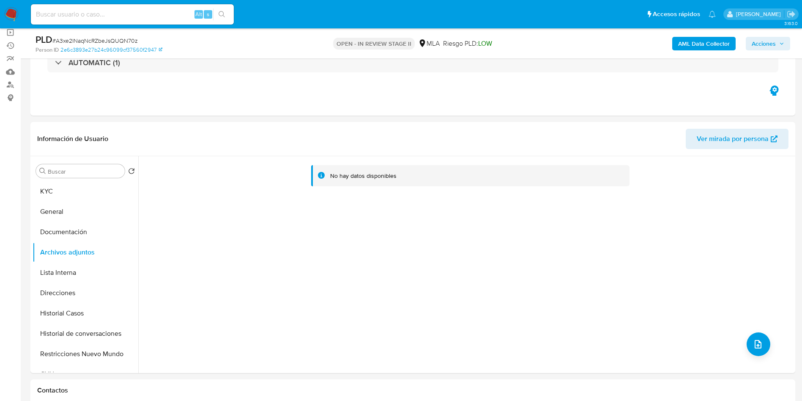
click at [714, 49] on b "AML Data Collector" at bounding box center [704, 44] width 52 height 14
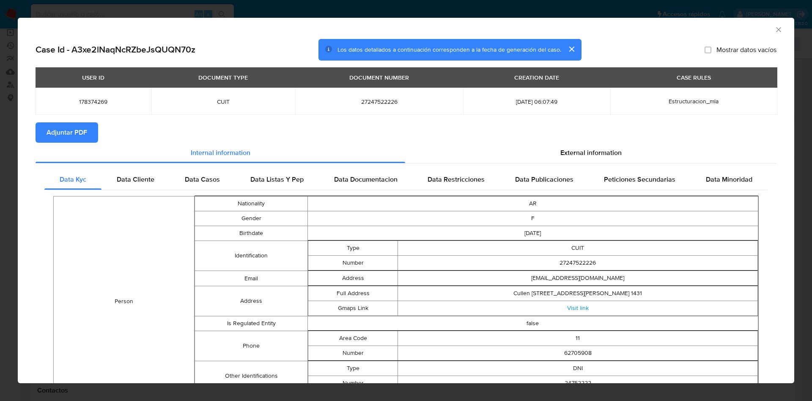
click at [86, 126] on span "Adjuntar PDF" at bounding box center [67, 132] width 41 height 19
click at [774, 30] on icon "Cerrar ventana" at bounding box center [778, 29] width 8 height 8
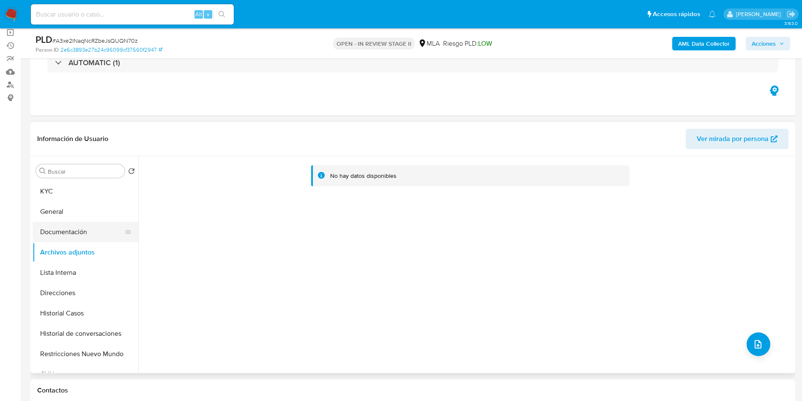
click at [82, 235] on button "Documentación" at bounding box center [82, 232] width 99 height 20
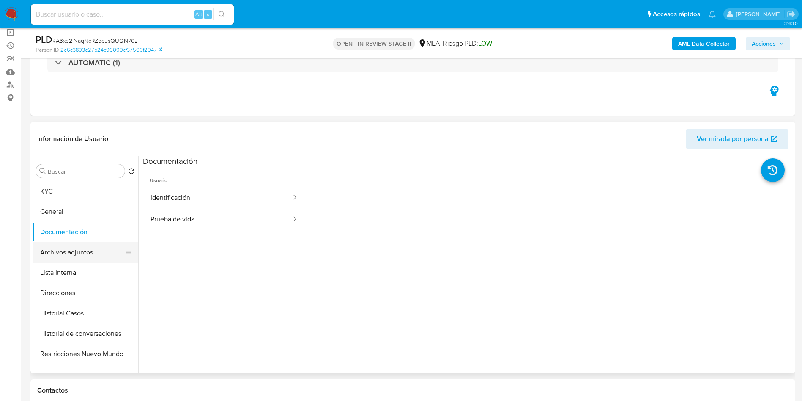
click at [77, 258] on button "Archivos adjuntos" at bounding box center [82, 252] width 99 height 20
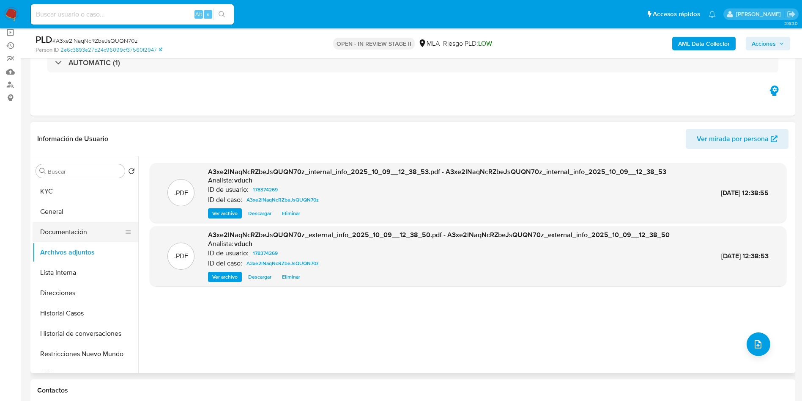
click at [93, 230] on button "Documentación" at bounding box center [82, 232] width 99 height 20
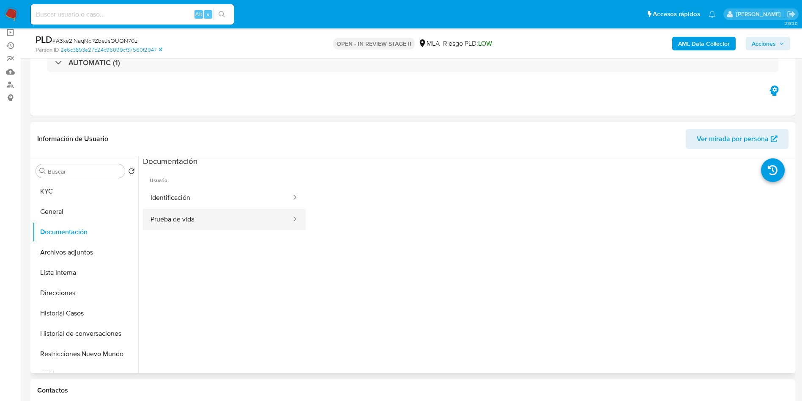
click at [167, 218] on button "Prueba de vida" at bounding box center [217, 220] width 149 height 22
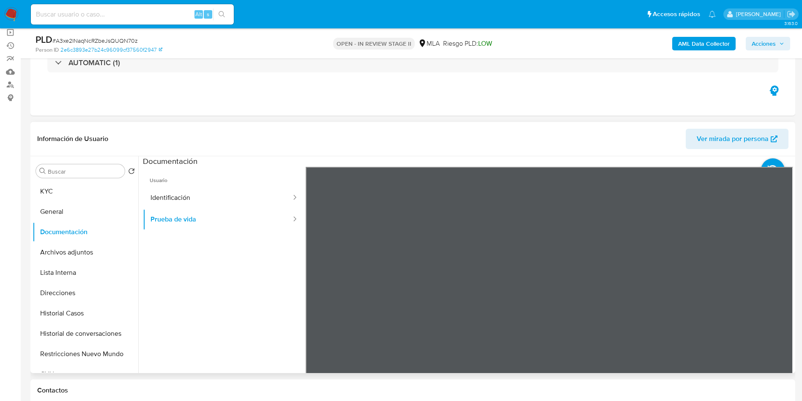
click at [240, 245] on ul "Usuario Identificación Prueba de vida" at bounding box center [224, 289] width 163 height 244
click at [72, 192] on button "KYC" at bounding box center [82, 191] width 99 height 20
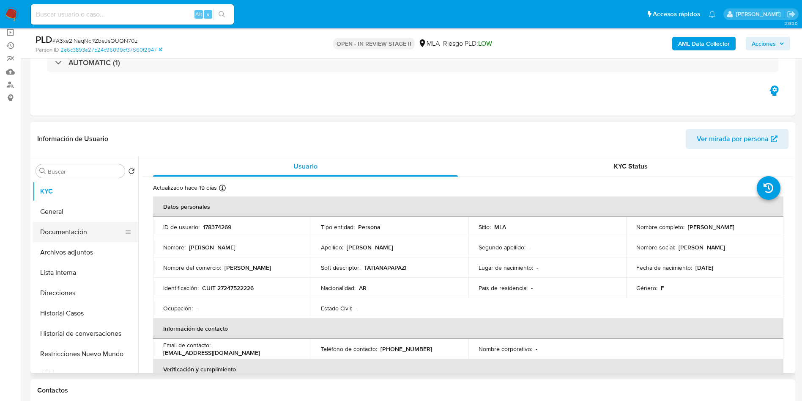
click at [105, 232] on button "Documentación" at bounding box center [82, 232] width 99 height 20
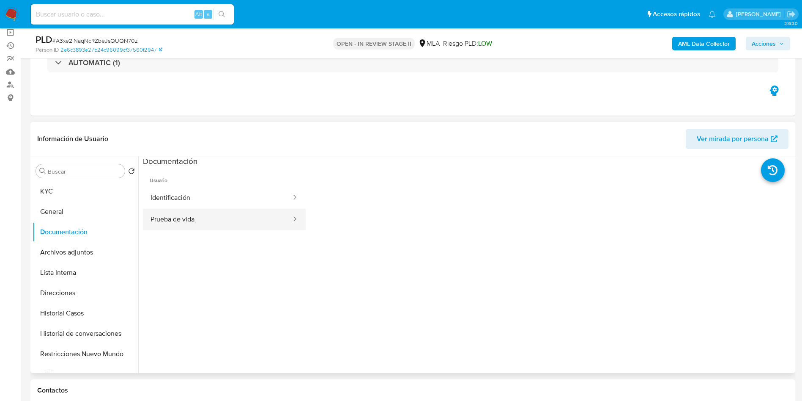
click at [187, 224] on button "Prueba de vida" at bounding box center [217, 220] width 149 height 22
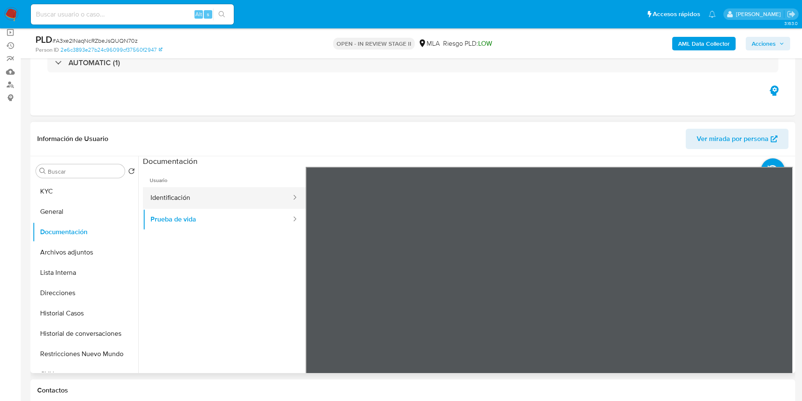
click at [200, 200] on button "Identificación" at bounding box center [217, 198] width 149 height 22
click at [778, 303] on icon at bounding box center [782, 304] width 17 height 17
click at [315, 299] on icon at bounding box center [316, 304] width 17 height 17
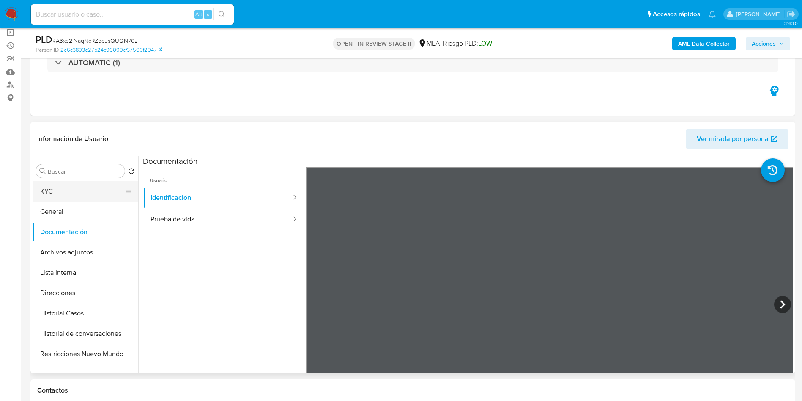
click at [113, 193] on button "KYC" at bounding box center [82, 191] width 99 height 20
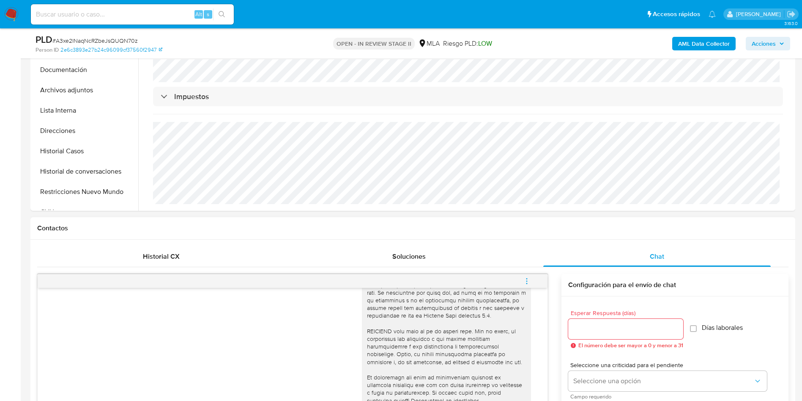
scroll to position [444, 0]
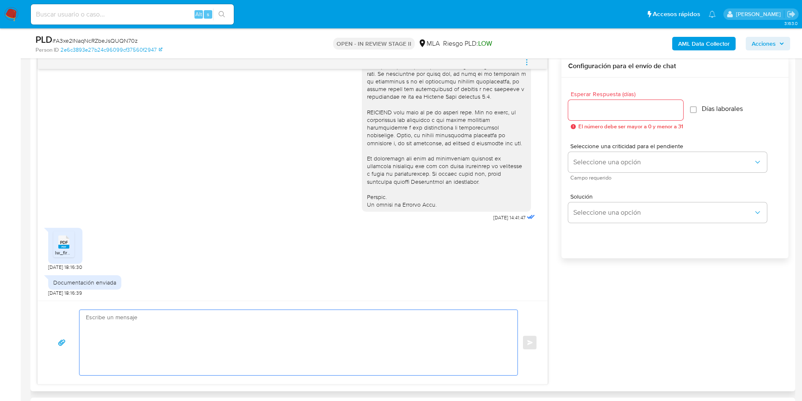
drag, startPoint x: 295, startPoint y: 348, endPoint x: 378, endPoint y: 275, distance: 110.0
click at [296, 348] on textarea at bounding box center [296, 342] width 421 height 65
paste textarea "Hola, ¡Muchas gracias por tu respuesta! Confirmamos la recepción de la document…"
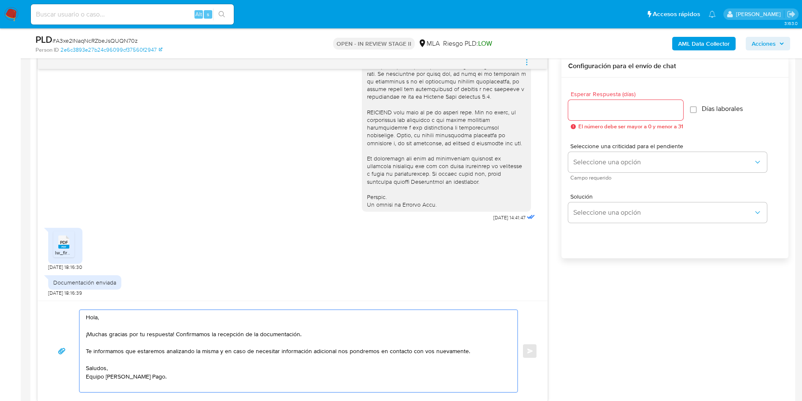
type textarea "Hola, ¡Muchas gracias por tu respuesta! Confirmamos la recepción de la document…"
click at [609, 99] on div "Esperar Respuesta (días) El número debe ser mayor a 0 y menor a 31" at bounding box center [625, 110] width 115 height 38
click at [606, 109] on input "Esperar Respuesta (días)" at bounding box center [625, 109] width 115 height 11
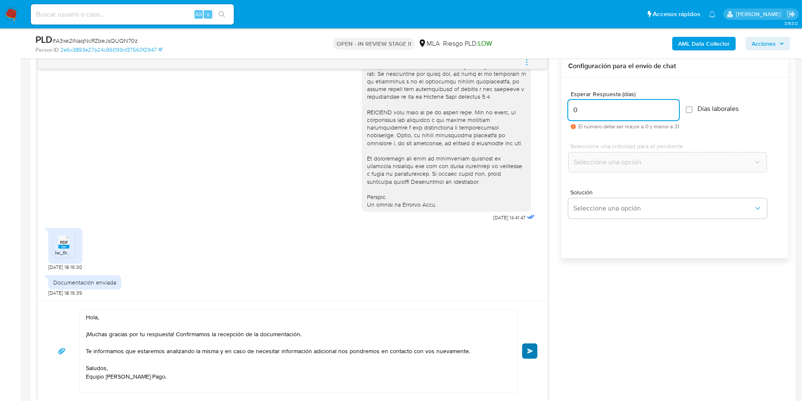
type input "0"
click at [537, 352] on button "Enviar" at bounding box center [529, 350] width 15 height 15
click at [96, 38] on span "# A3xe2lNaqNcRZbeJsQUQN70z" at bounding box center [94, 40] width 85 height 8
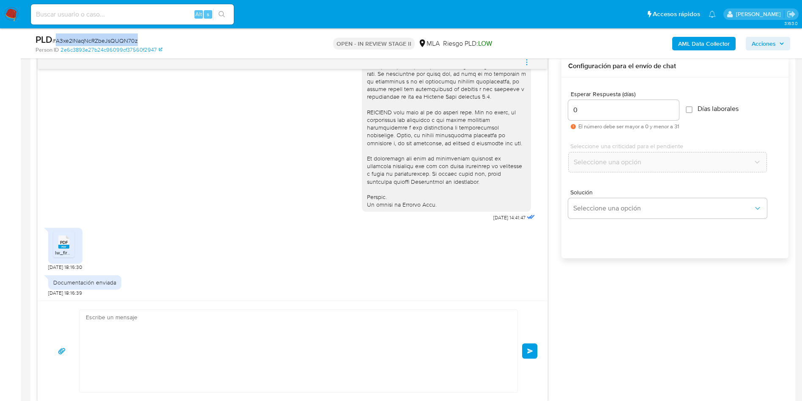
click at [96, 38] on span "# A3xe2lNaqNcRZbeJsQUQN70z" at bounding box center [94, 40] width 85 height 8
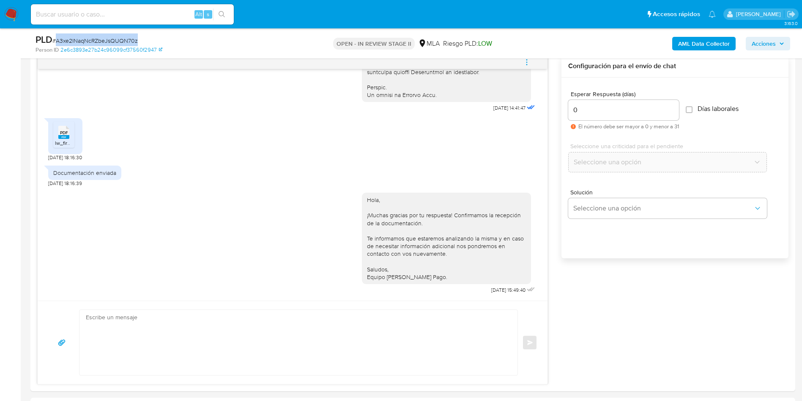
copy span "A3xe2lNaqNcRZbeJsQUQN70z"
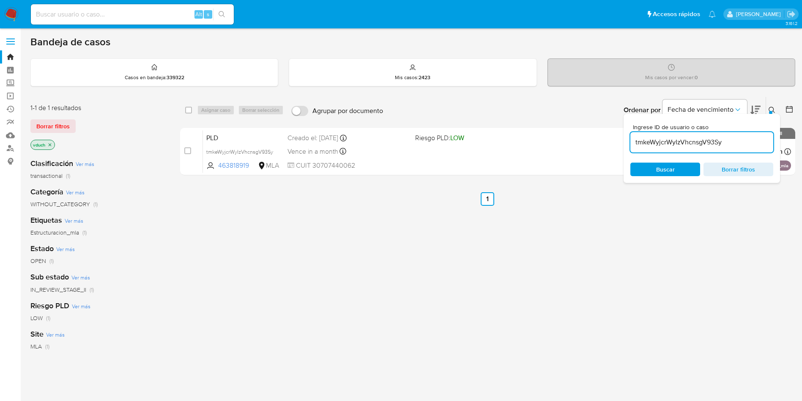
click at [699, 134] on div "tmkeWyjcrWyIzVhcnsgV93Sy" at bounding box center [702, 142] width 143 height 20
click at [697, 137] on input "tmkeWyjcrWyIzVhcnsgV93Sy" at bounding box center [702, 142] width 143 height 11
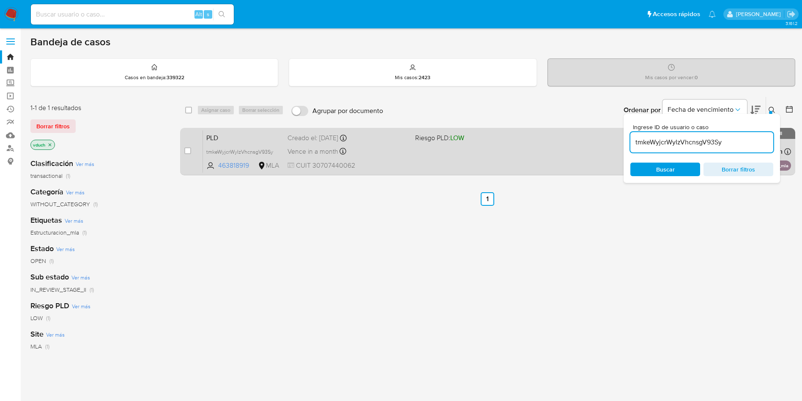
paste input "A3xe2lNaqNcRZbeJsQUQN70z"
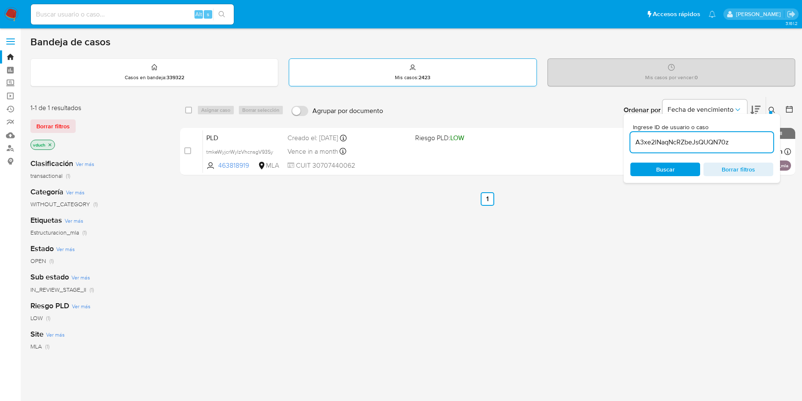
type input "A3xe2lNaqNcRZbeJsQUQN70z"
click at [190, 109] on input "checkbox" at bounding box center [188, 110] width 7 height 7
checkbox input "true"
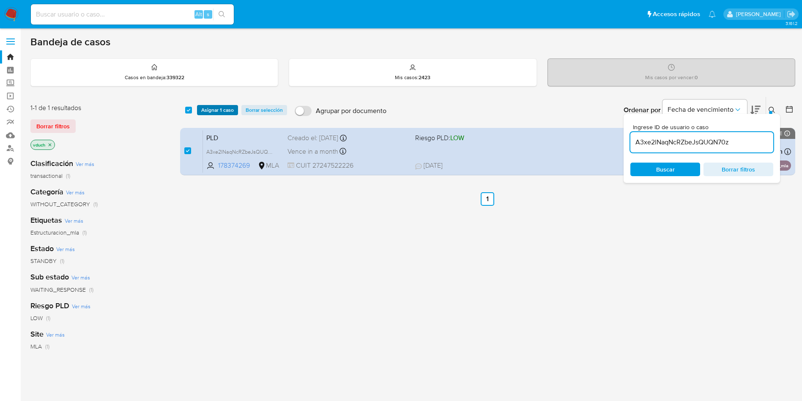
click at [205, 108] on span "Asignar 1 caso" at bounding box center [217, 110] width 33 height 8
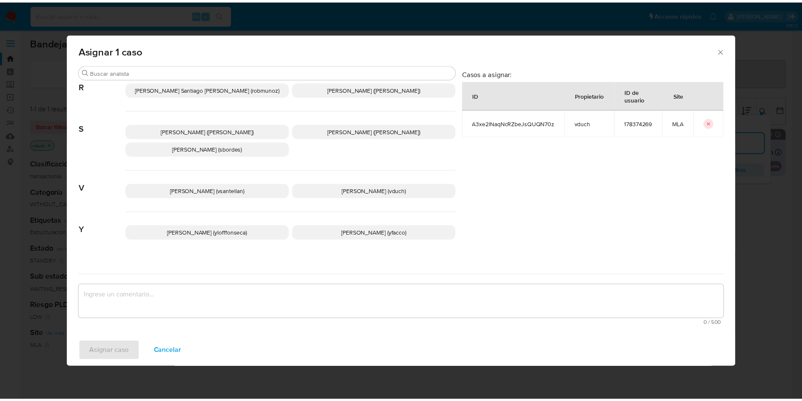
scroll to position [738, 0]
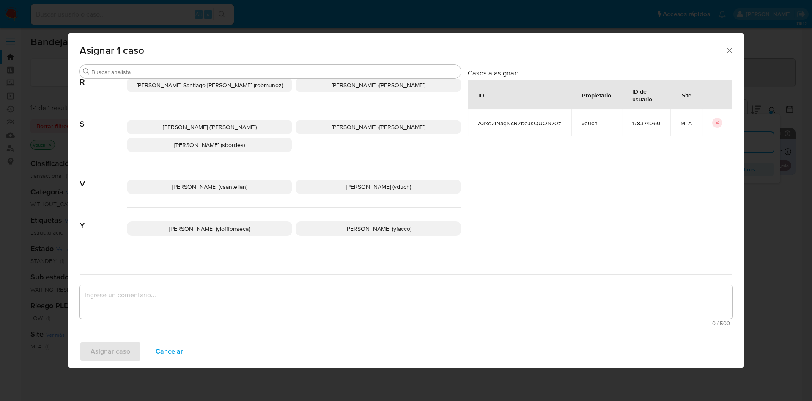
click at [370, 184] on p "Valeria Duch (vduch)" at bounding box center [378, 186] width 165 height 14
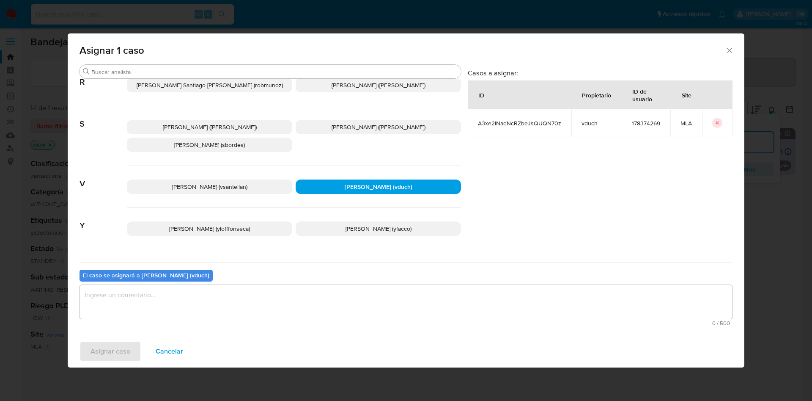
click at [374, 290] on textarea "assign-modal" at bounding box center [406, 302] width 653 height 34
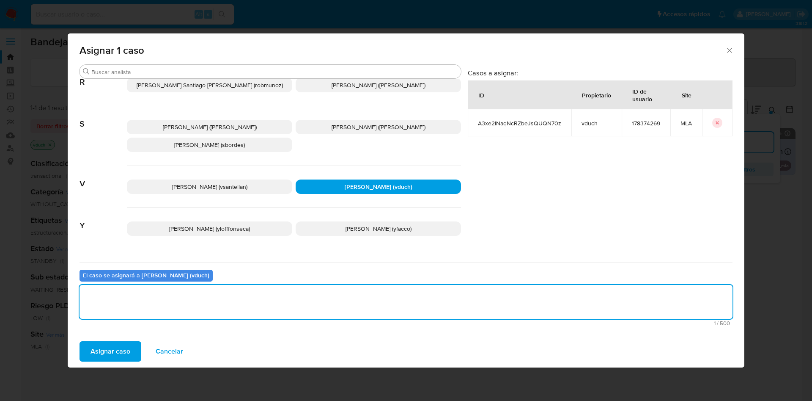
click at [130, 346] on button "Asignar caso" at bounding box center [111, 351] width 62 height 20
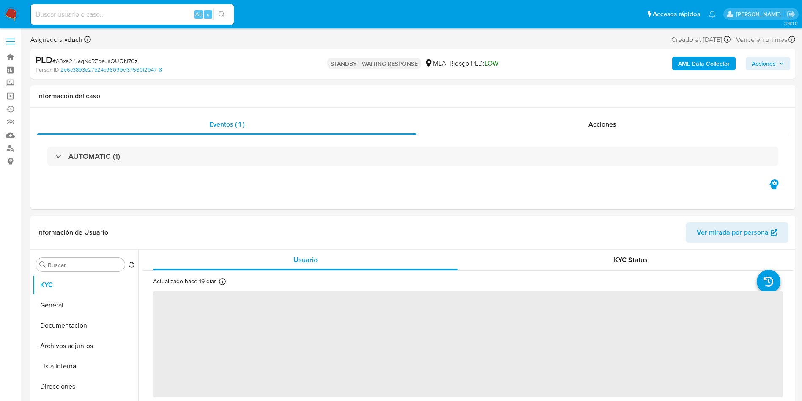
select select "10"
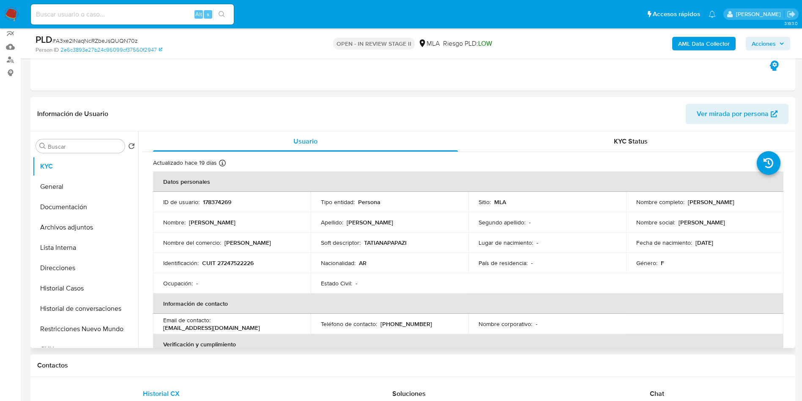
scroll to position [127, 0]
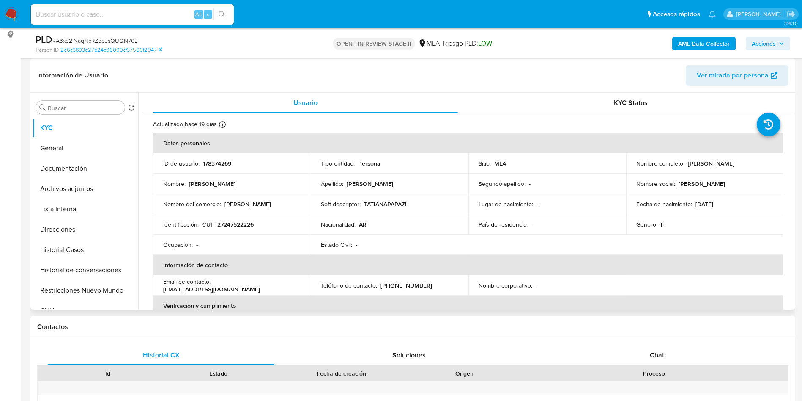
click at [449, 274] on table "Datos personales ID de usuario : 178374269 Tipo entidad : Persona Sitio : MLA N…" at bounding box center [468, 285] width 631 height 305
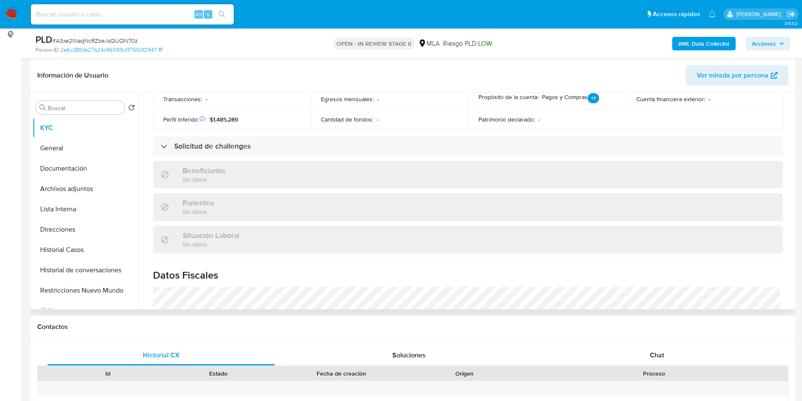
scroll to position [436, 0]
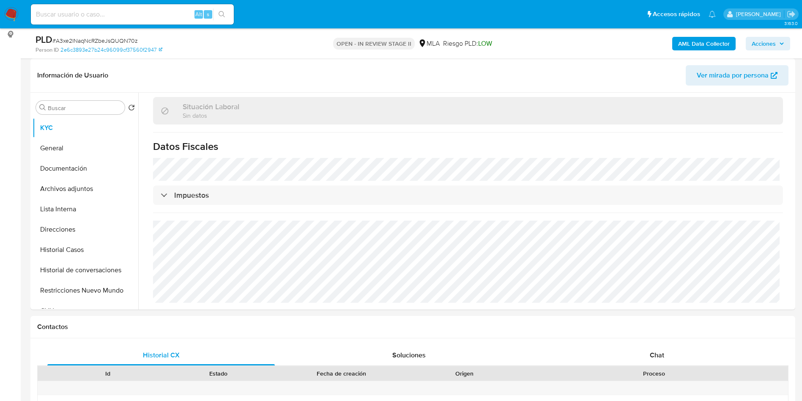
click at [68, 226] on button "Direcciones" at bounding box center [82, 229] width 99 height 20
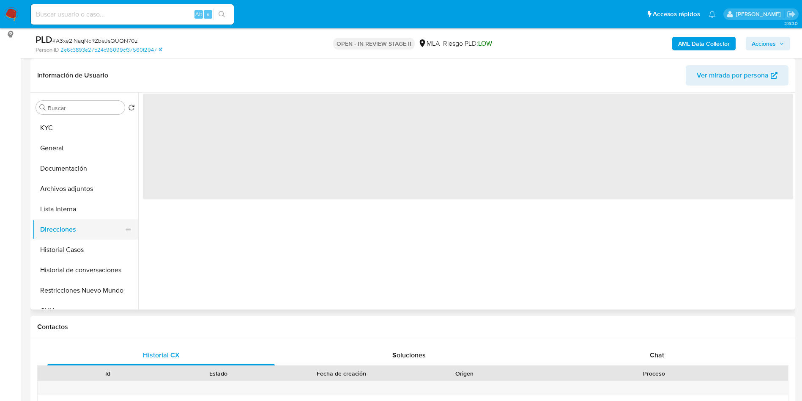
scroll to position [0, 0]
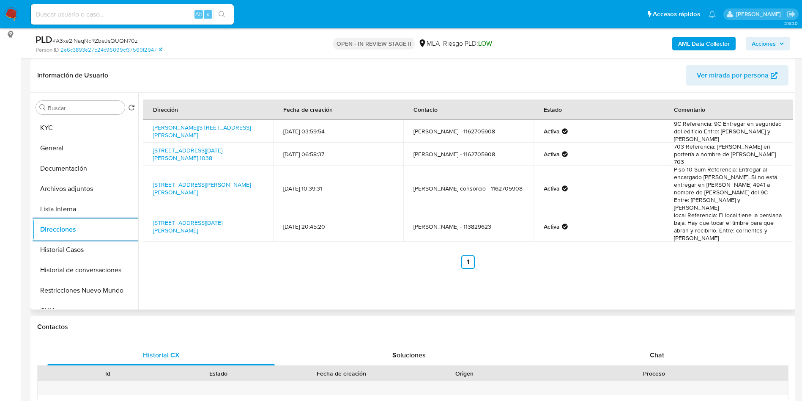
click at [215, 277] on div "Dirección Fecha de creación Contacto Estado [STREET_ADDRESS][PERSON_NAME][PERSO…" at bounding box center [465, 201] width 655 height 217
